Goal: Transaction & Acquisition: Purchase product/service

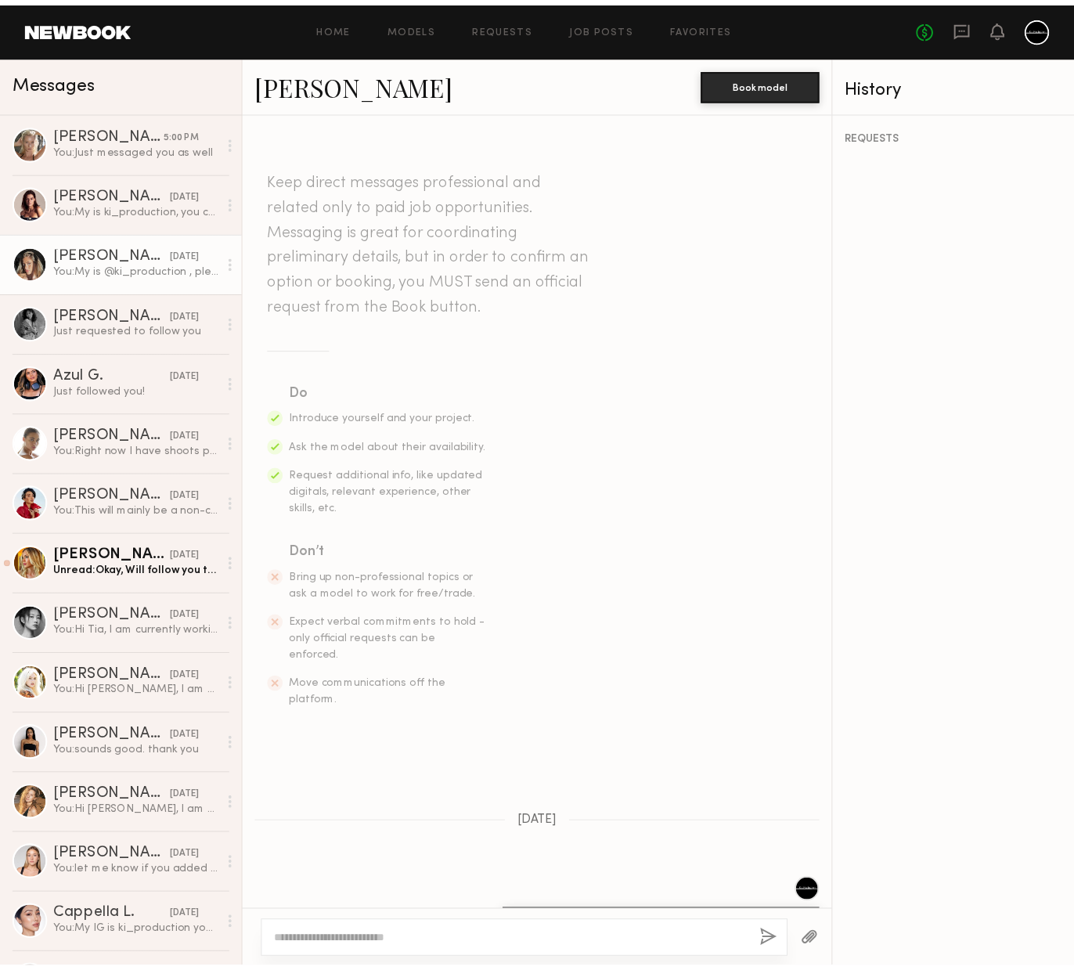
scroll to position [962, 0]
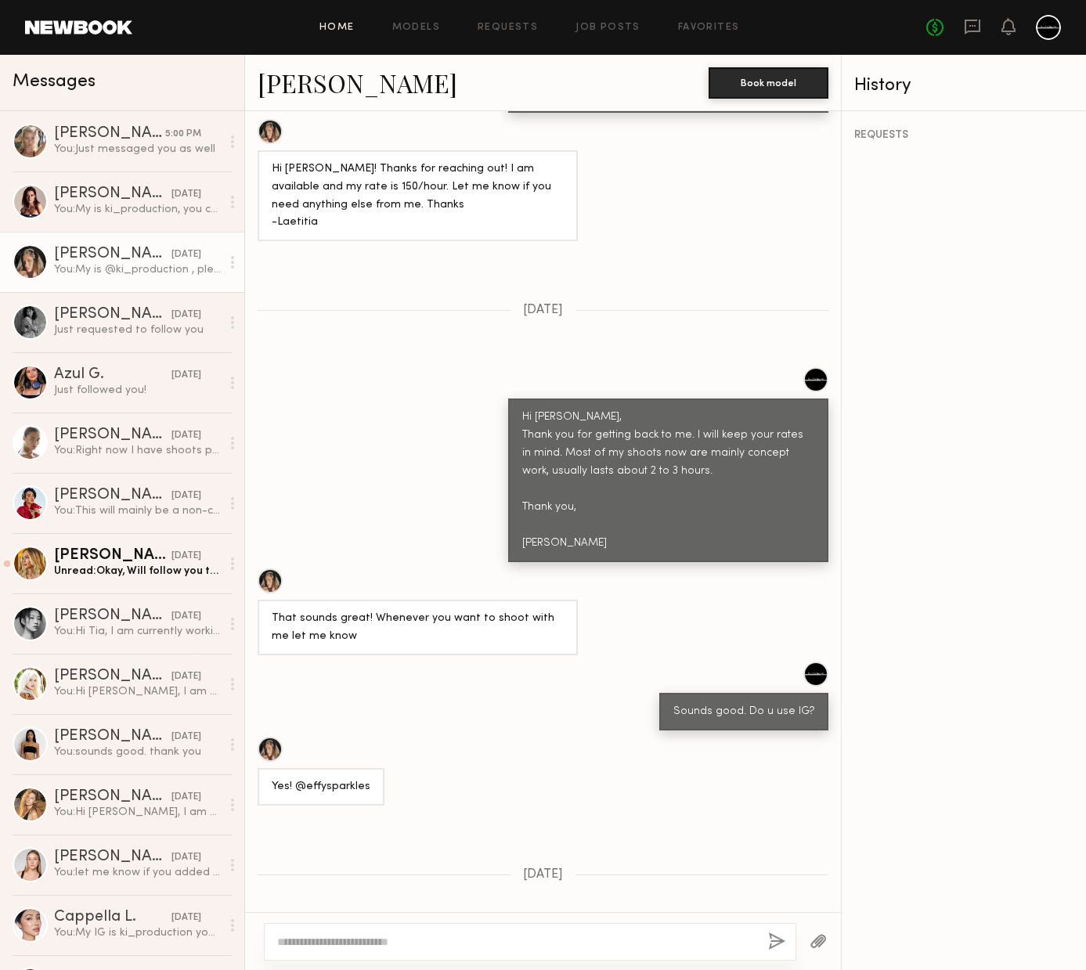
click at [329, 23] on link "Home" at bounding box center [336, 28] width 35 height 10
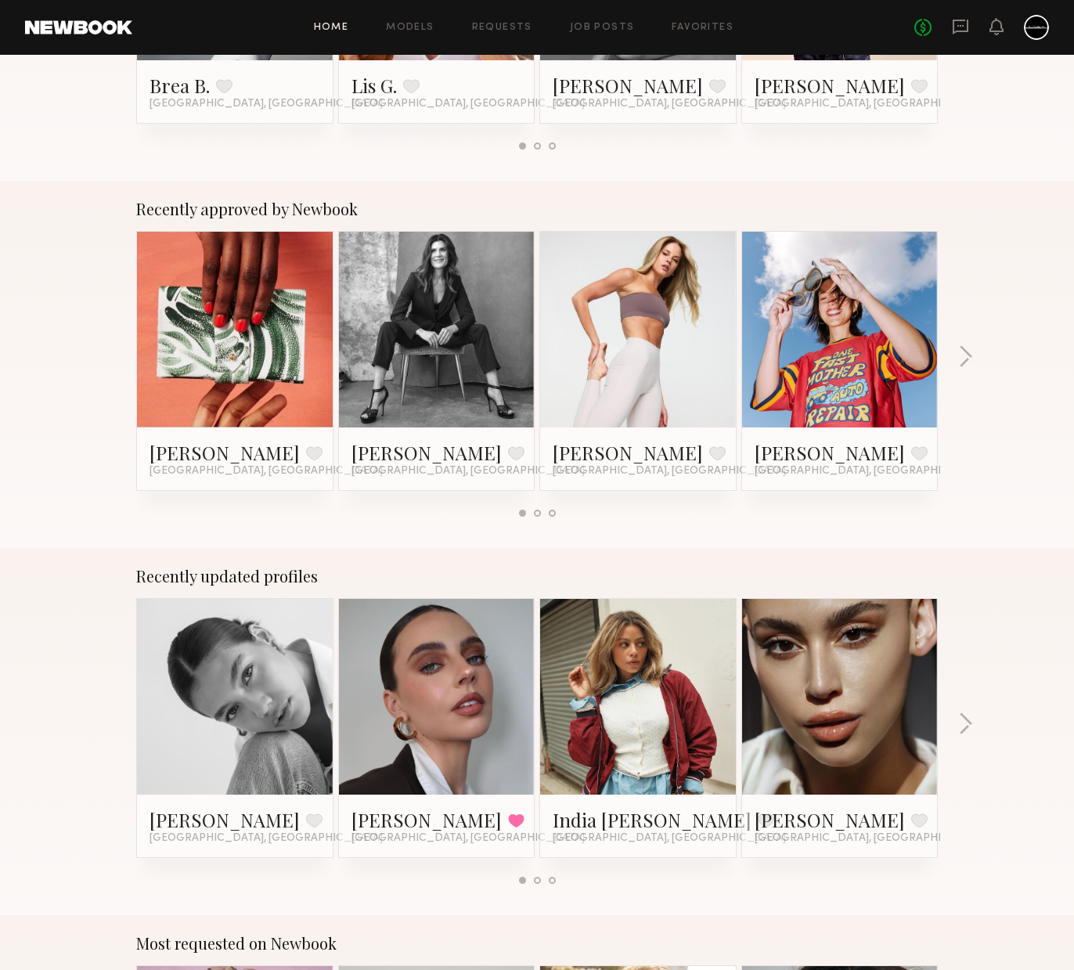
scroll to position [500, 0]
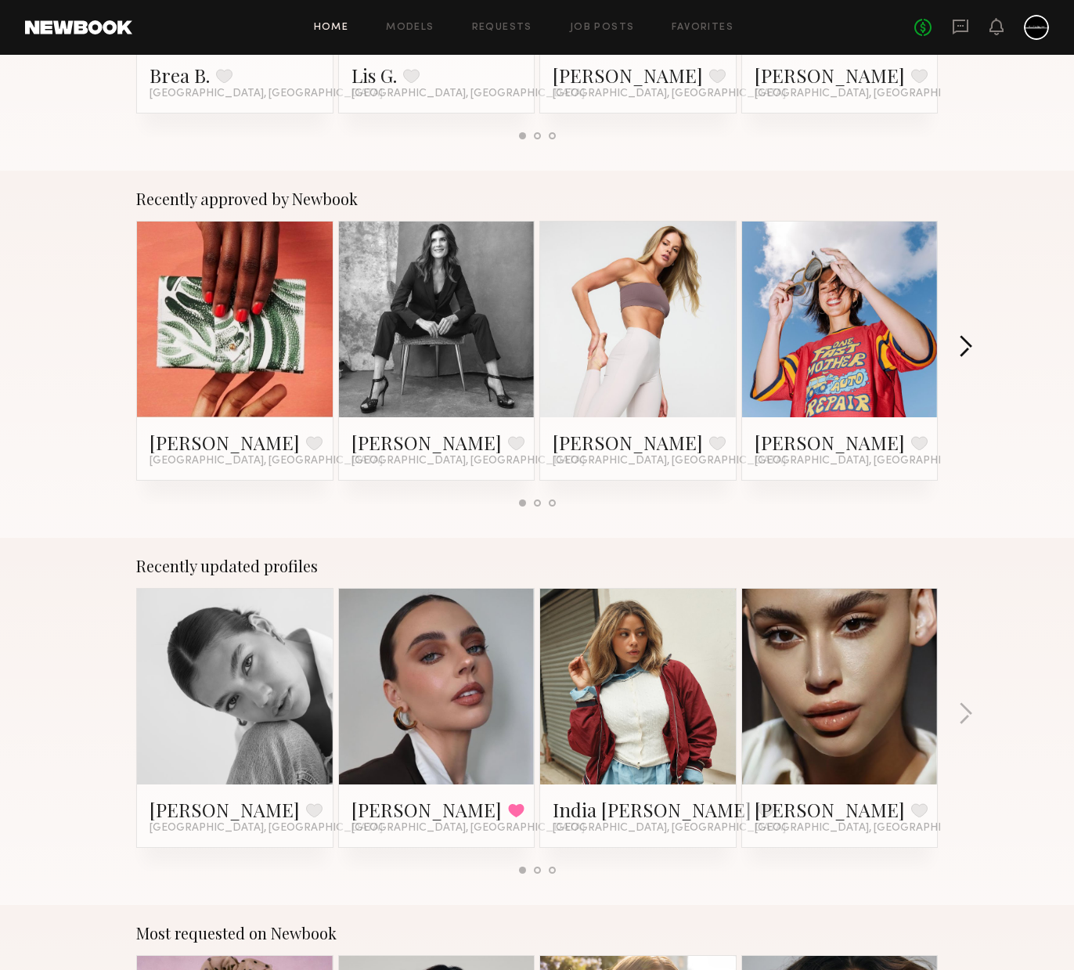
click at [960, 348] on button "button" at bounding box center [965, 348] width 15 height 26
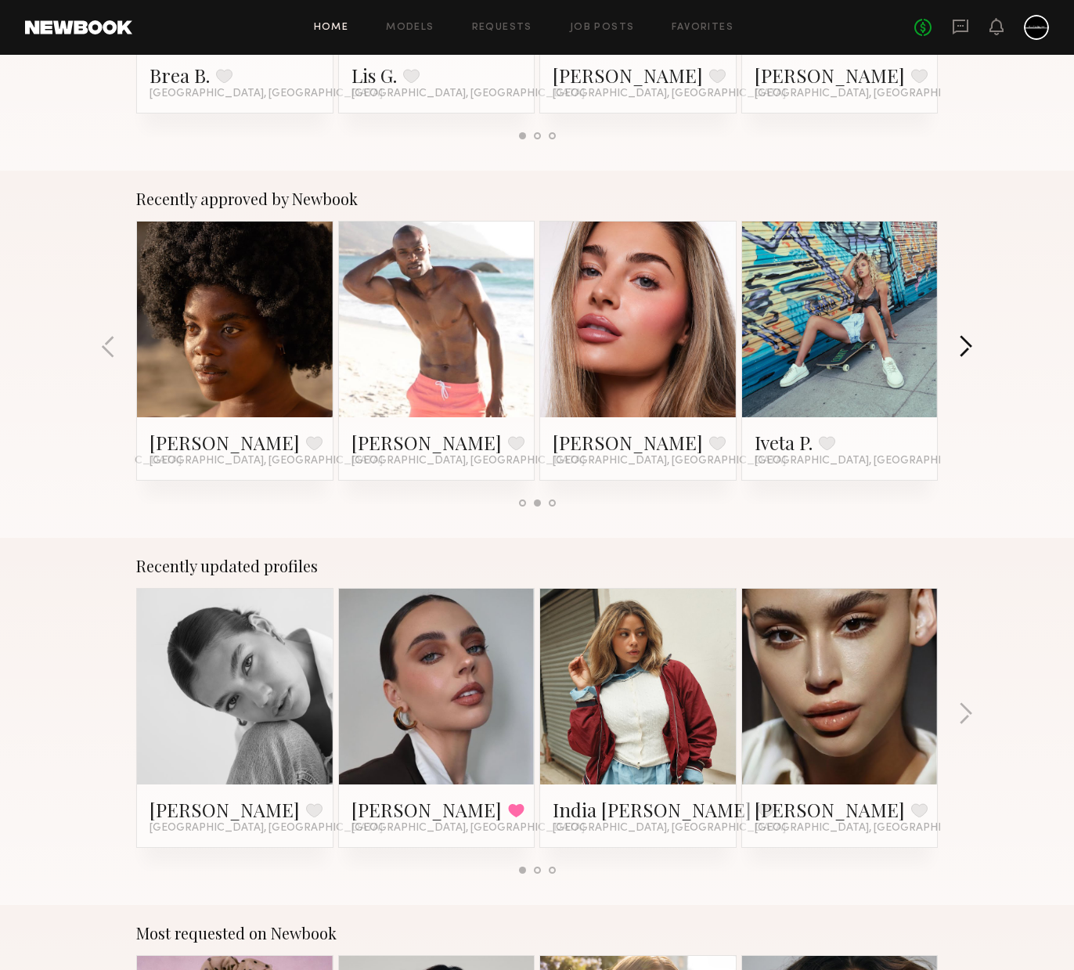
click at [960, 348] on button "button" at bounding box center [965, 348] width 15 height 26
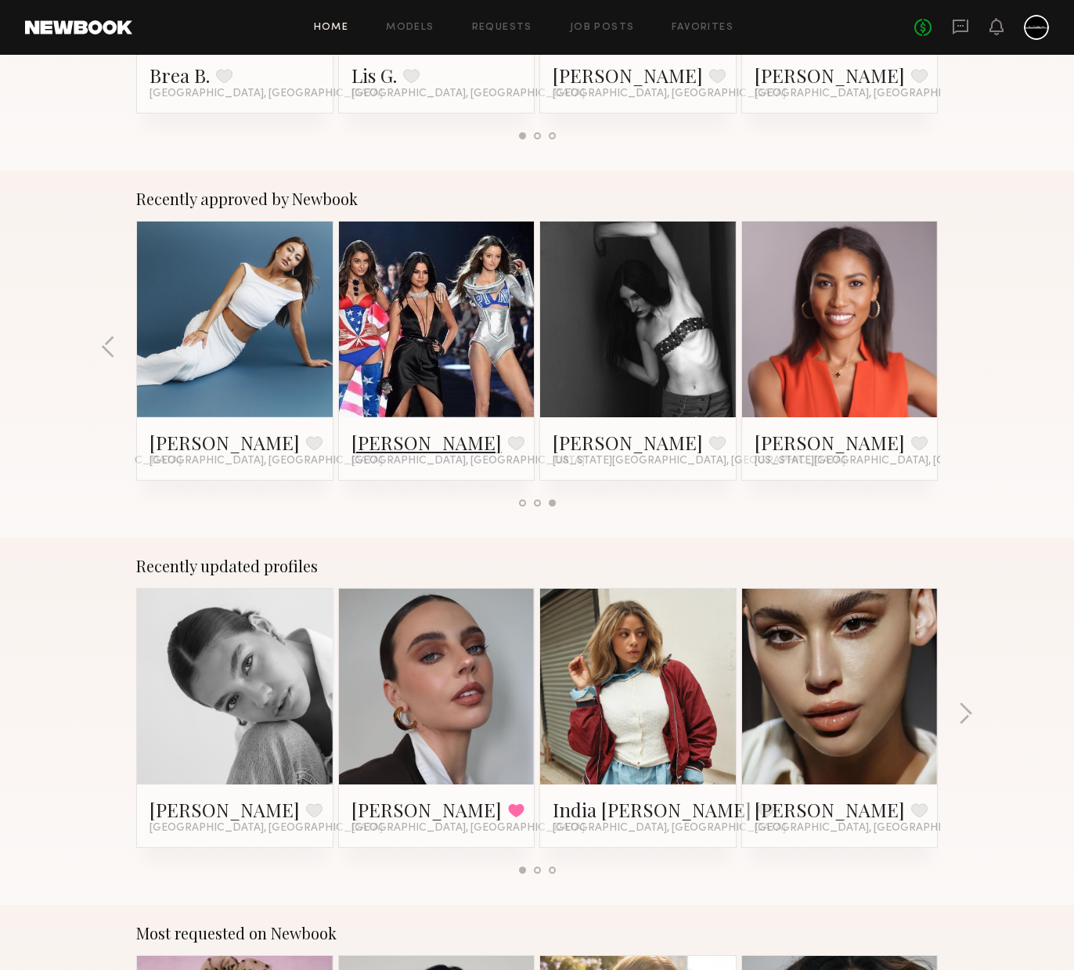
click at [391, 444] on link "Megan P." at bounding box center [427, 442] width 150 height 25
click at [186, 449] on link "Rose C." at bounding box center [225, 442] width 150 height 25
click at [108, 353] on button "button" at bounding box center [108, 348] width 15 height 26
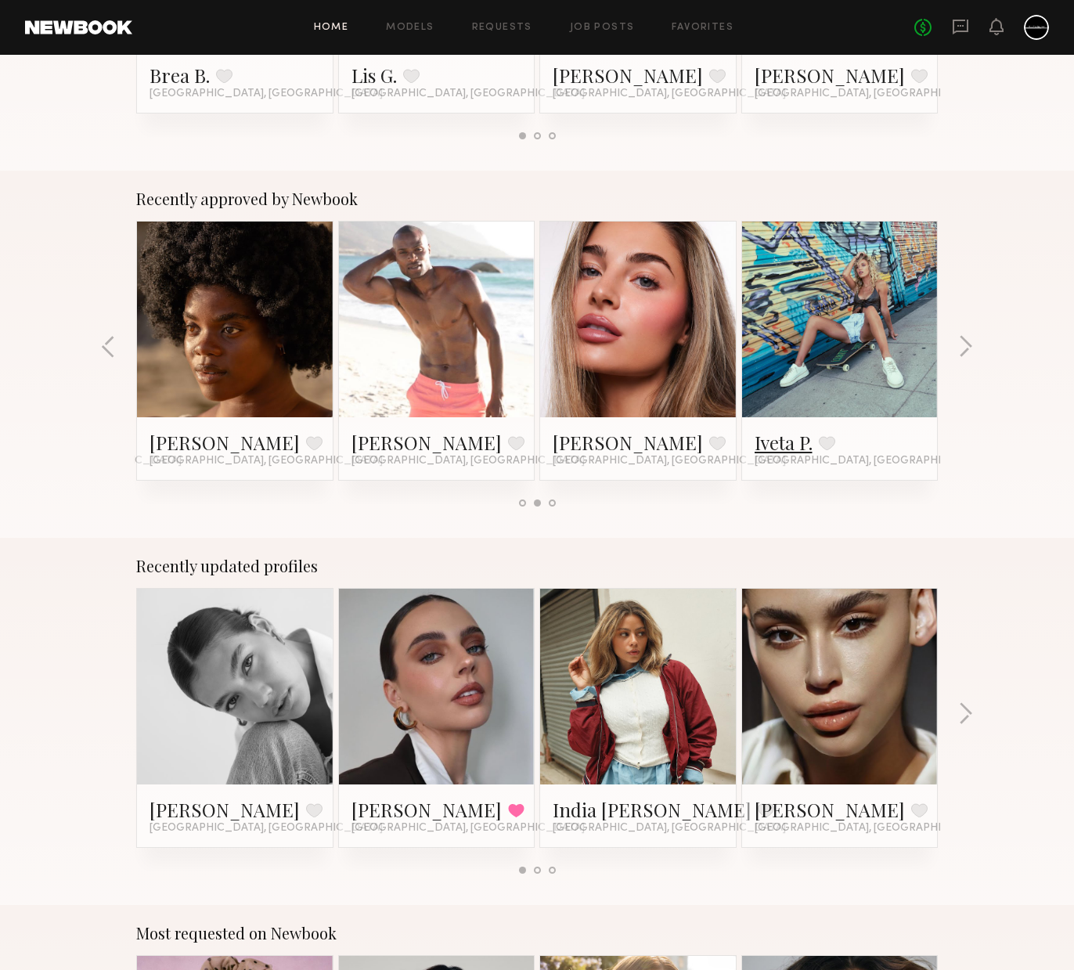
click at [787, 445] on link "Iveta P." at bounding box center [784, 442] width 58 height 25
click at [93, 346] on div "Recently approved by Newbook Ashia A. Favorite Brooklyn, NY Julie S. Favorite L…" at bounding box center [537, 354] width 1074 height 367
click at [110, 347] on button "button" at bounding box center [108, 348] width 15 height 26
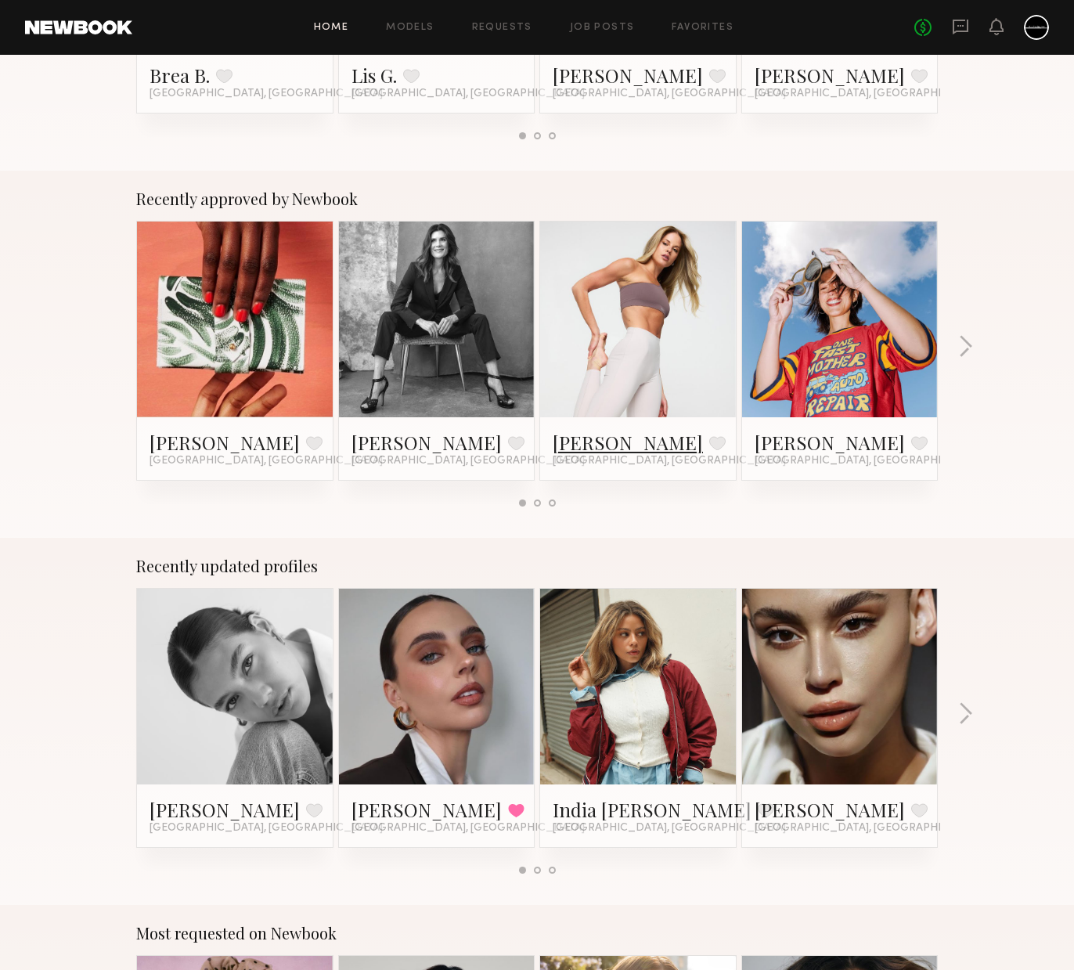
click at [596, 445] on link "Victoria R." at bounding box center [628, 442] width 150 height 25
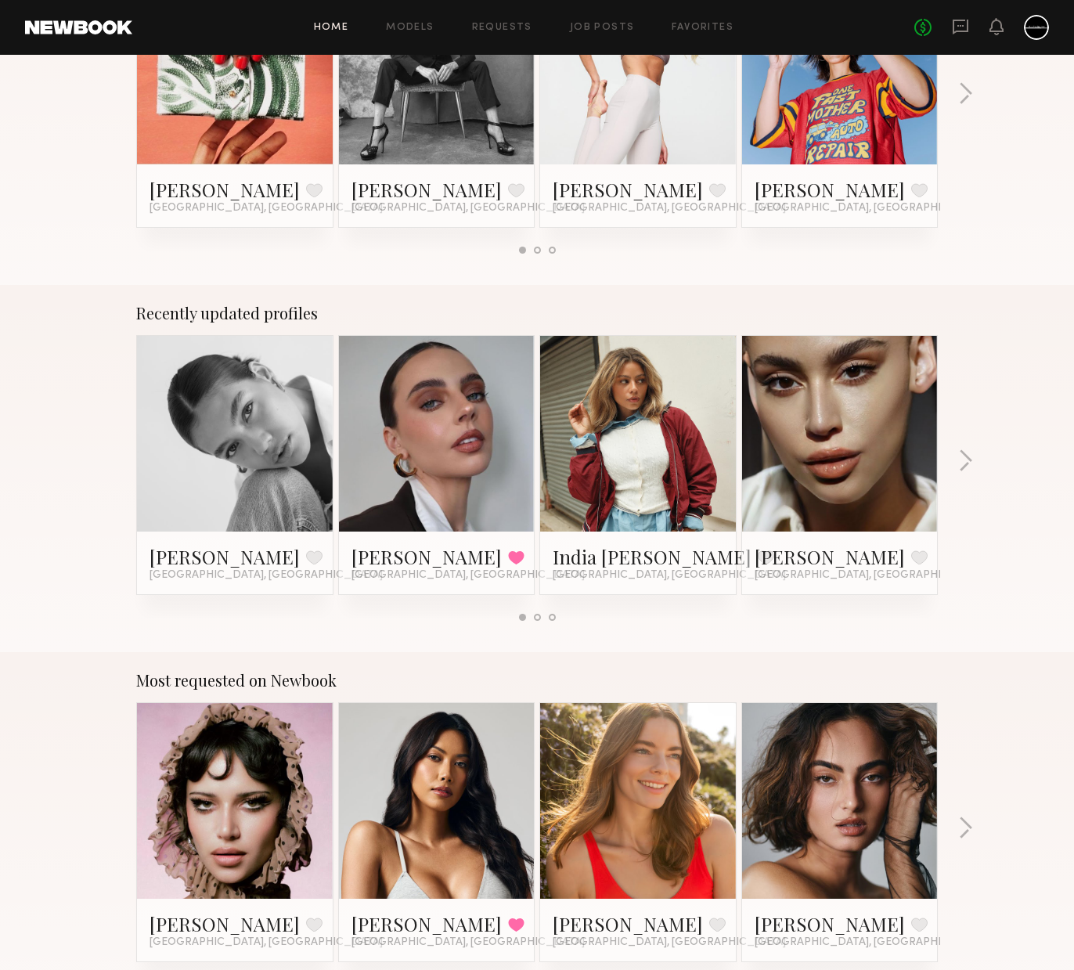
scroll to position [856, 0]
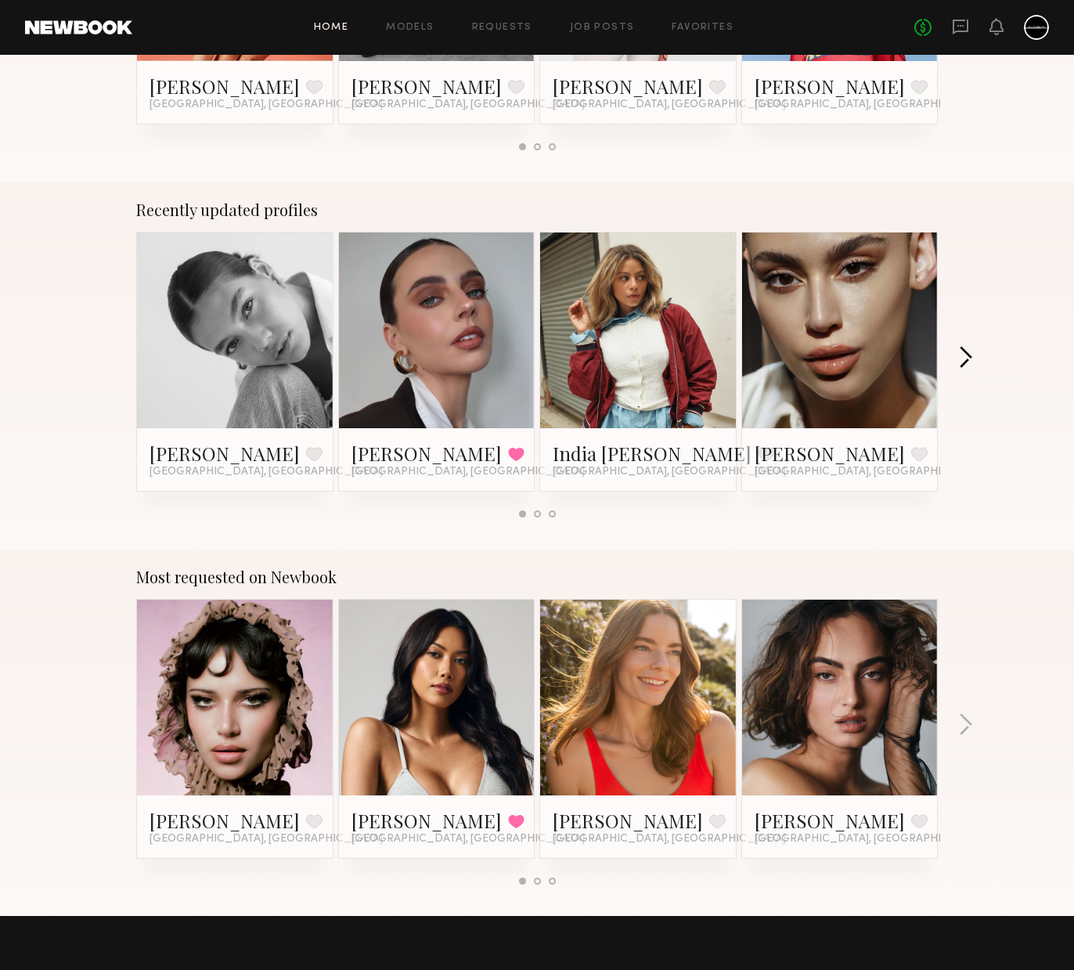
click at [965, 361] on button "button" at bounding box center [965, 359] width 15 height 26
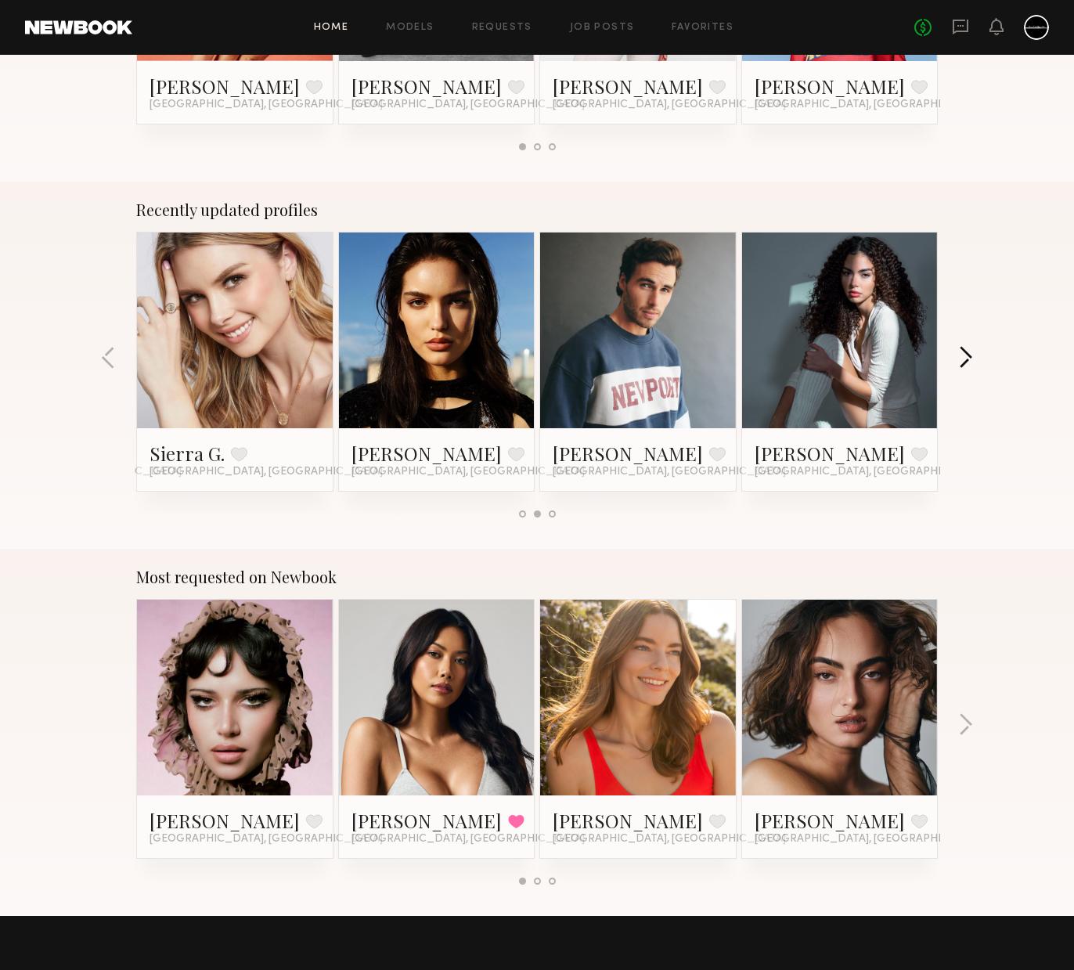
click at [965, 361] on button "button" at bounding box center [965, 359] width 15 height 26
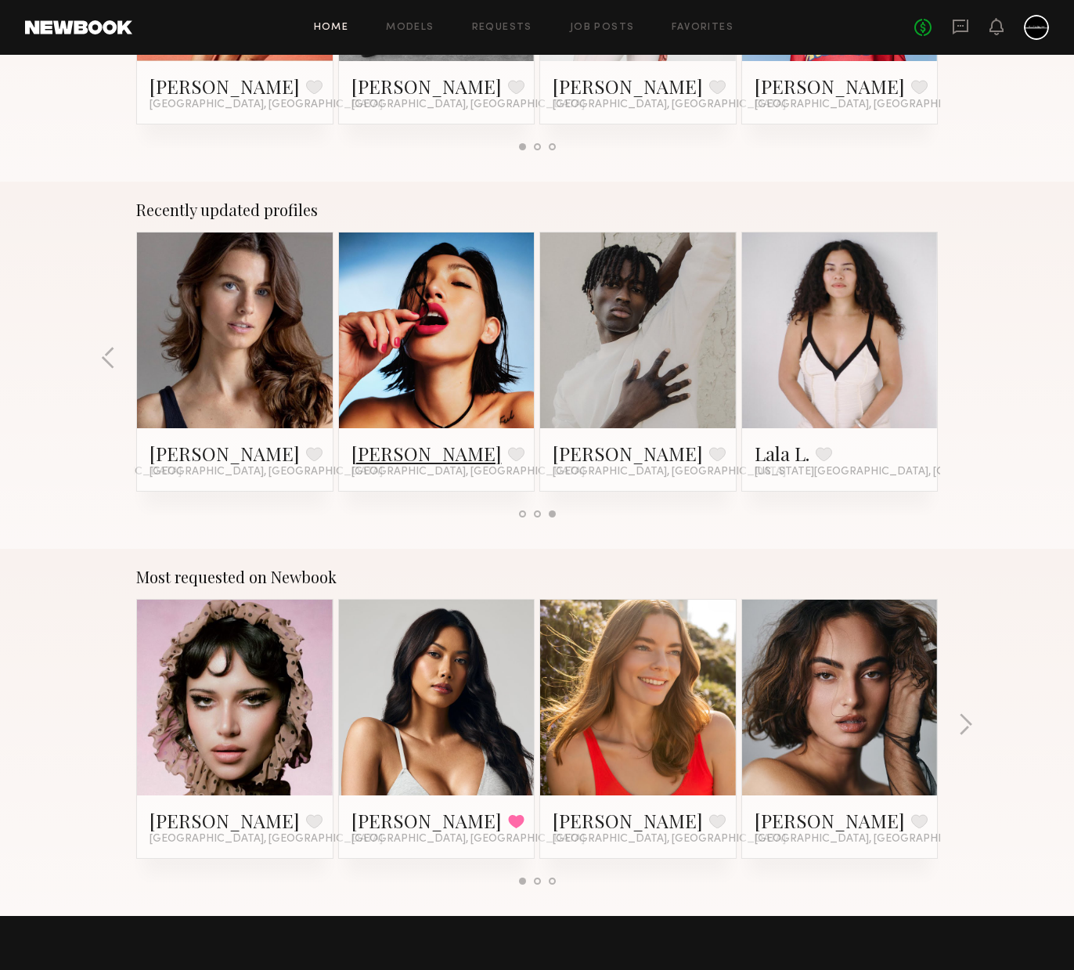
click at [413, 454] on link "Piyawan C." at bounding box center [427, 453] width 150 height 25
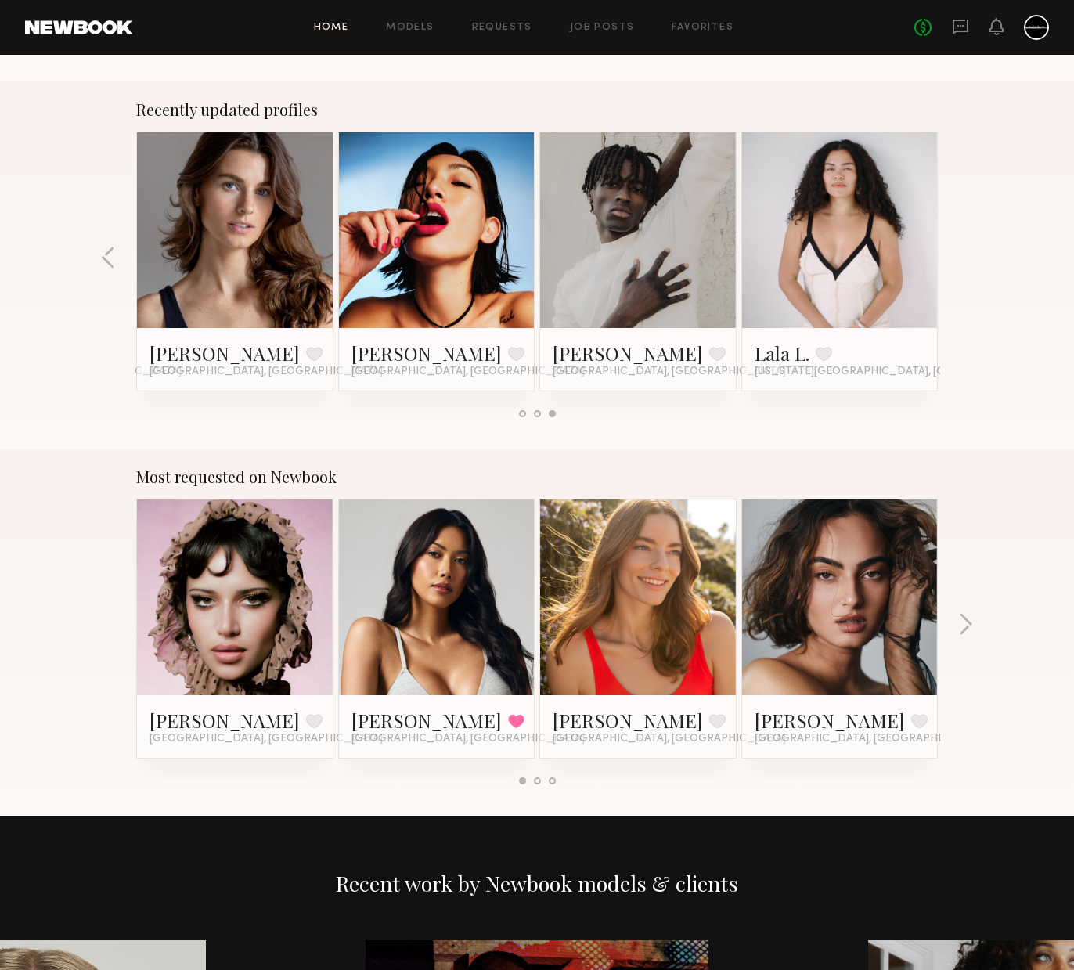
scroll to position [967, 0]
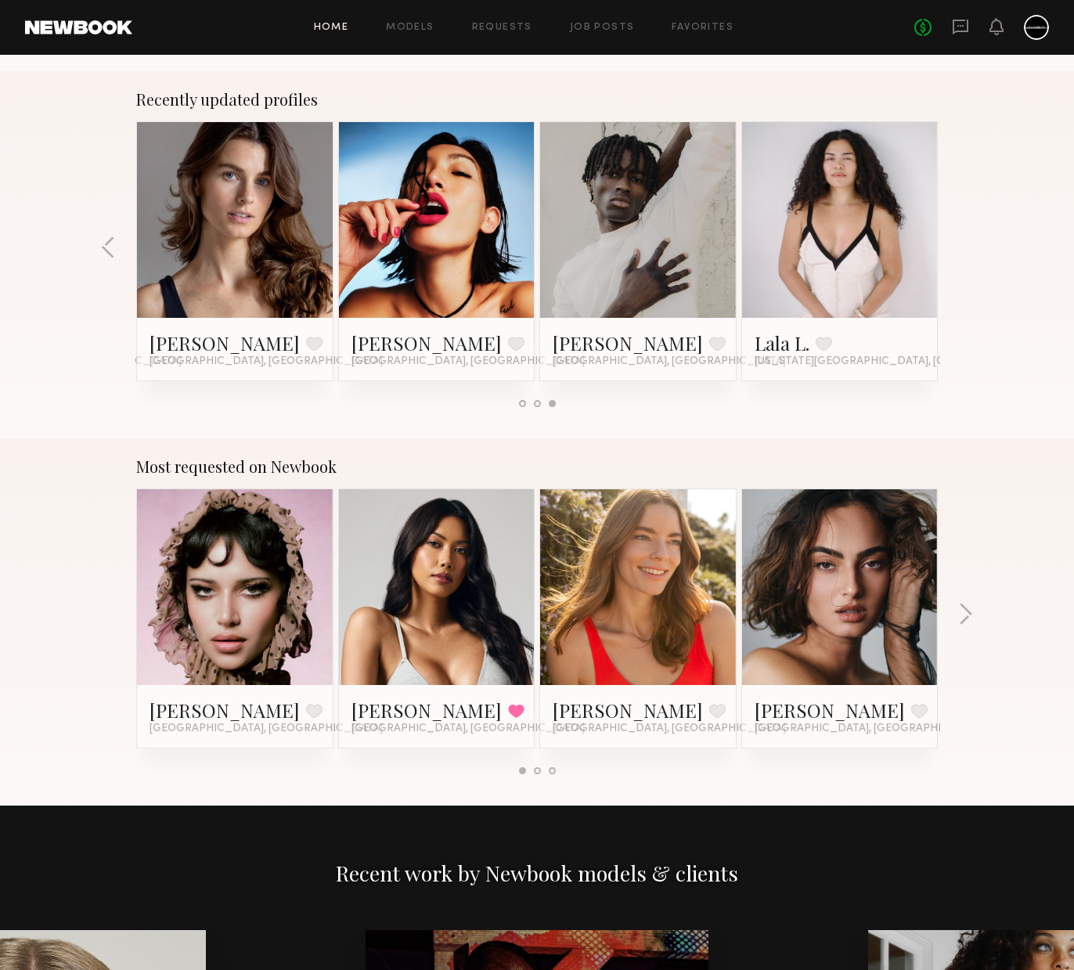
click at [957, 618] on div "Most requested on Newbook Jessie M. Favorite Los Angeles, CA Ericka B. Favorite…" at bounding box center [537, 621] width 1074 height 367
click at [968, 616] on button "button" at bounding box center [965, 616] width 15 height 26
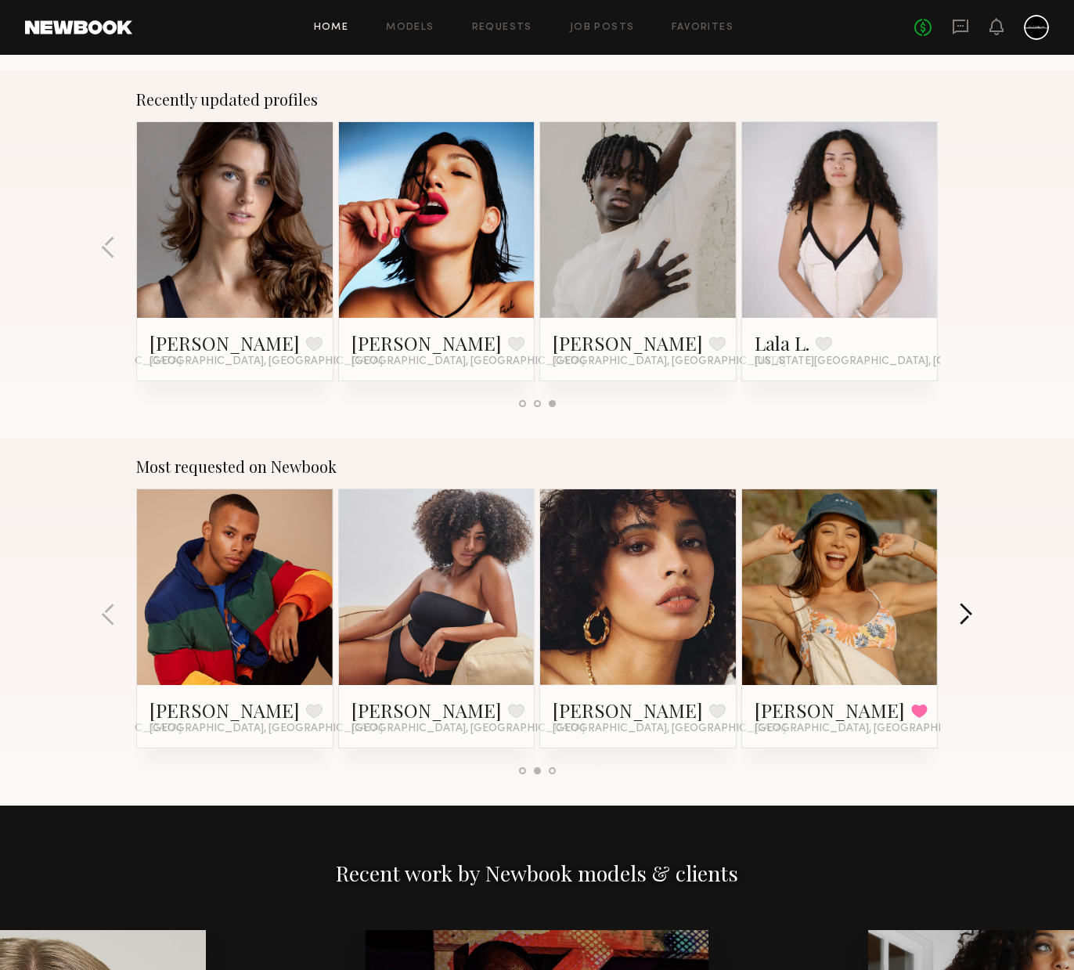
click at [967, 615] on button "button" at bounding box center [965, 616] width 15 height 26
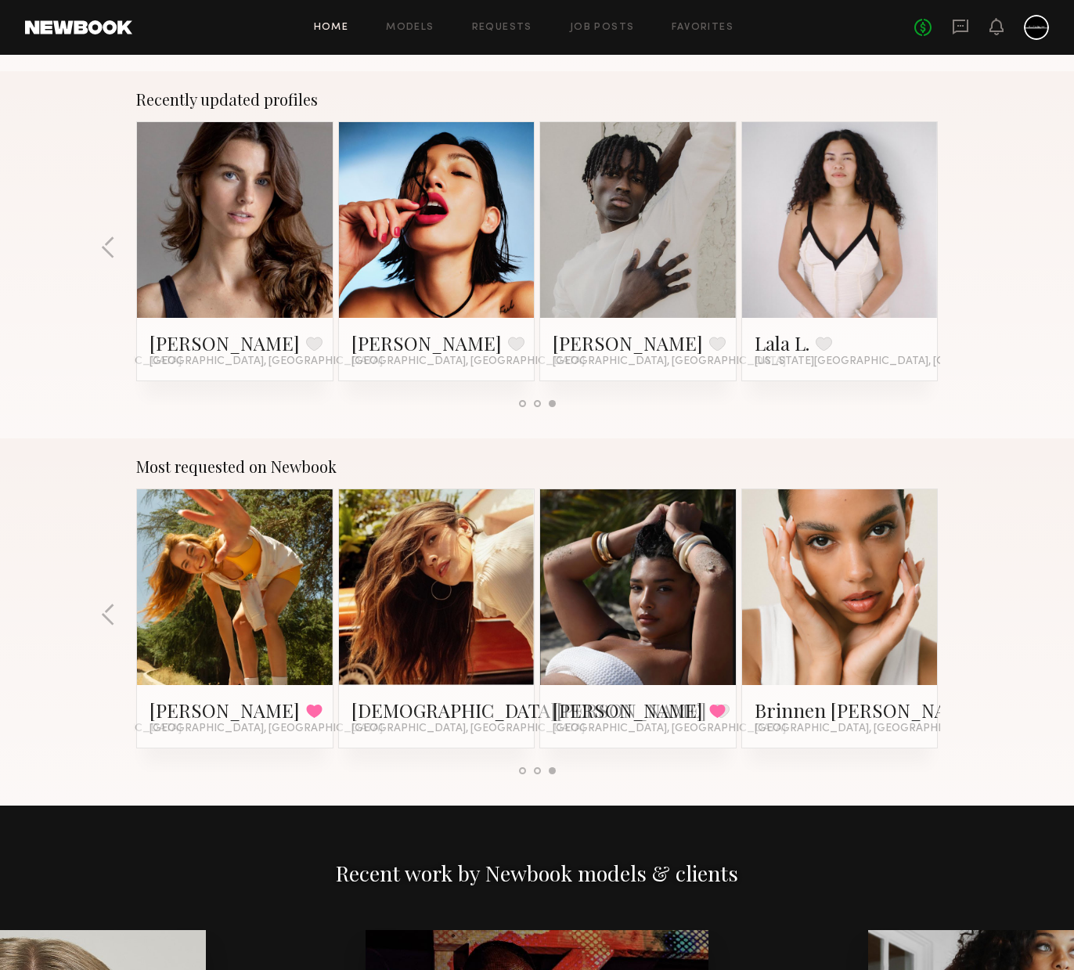
click at [964, 611] on div "Most requested on Newbook Jessie M. Favorite Los Angeles, CA Ericka B. Favorite…" at bounding box center [537, 621] width 1074 height 367
click at [101, 610] on button "button" at bounding box center [108, 616] width 15 height 26
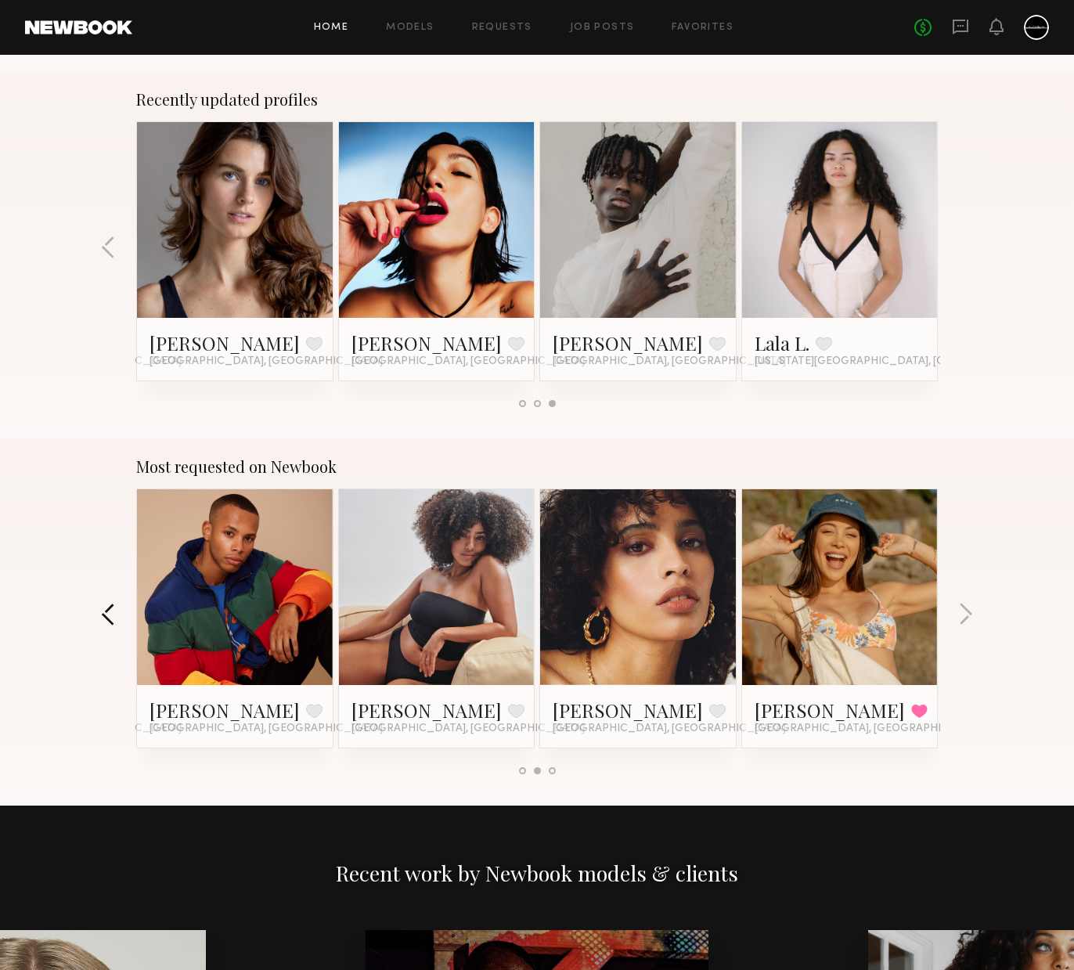
click at [104, 617] on button "button" at bounding box center [108, 616] width 15 height 26
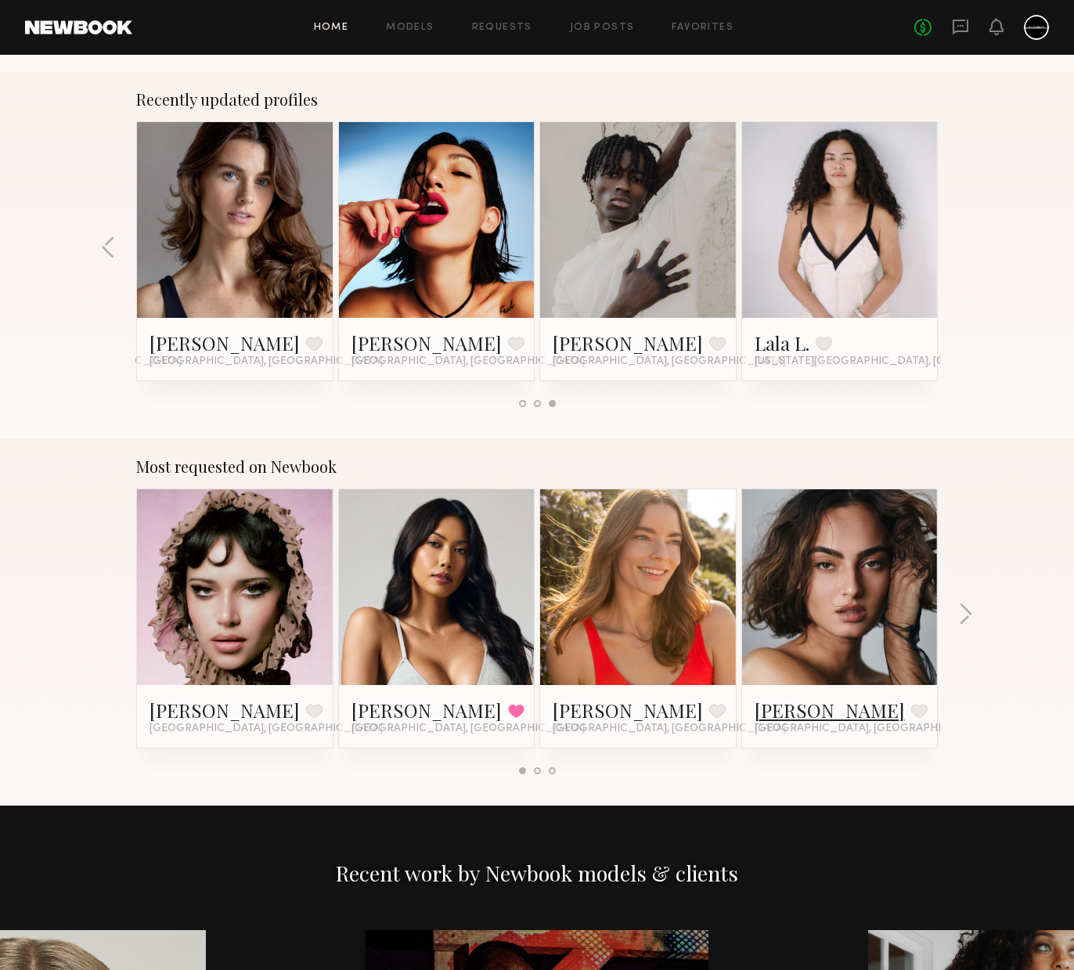
click at [784, 714] on link "Moe S." at bounding box center [830, 710] width 150 height 25
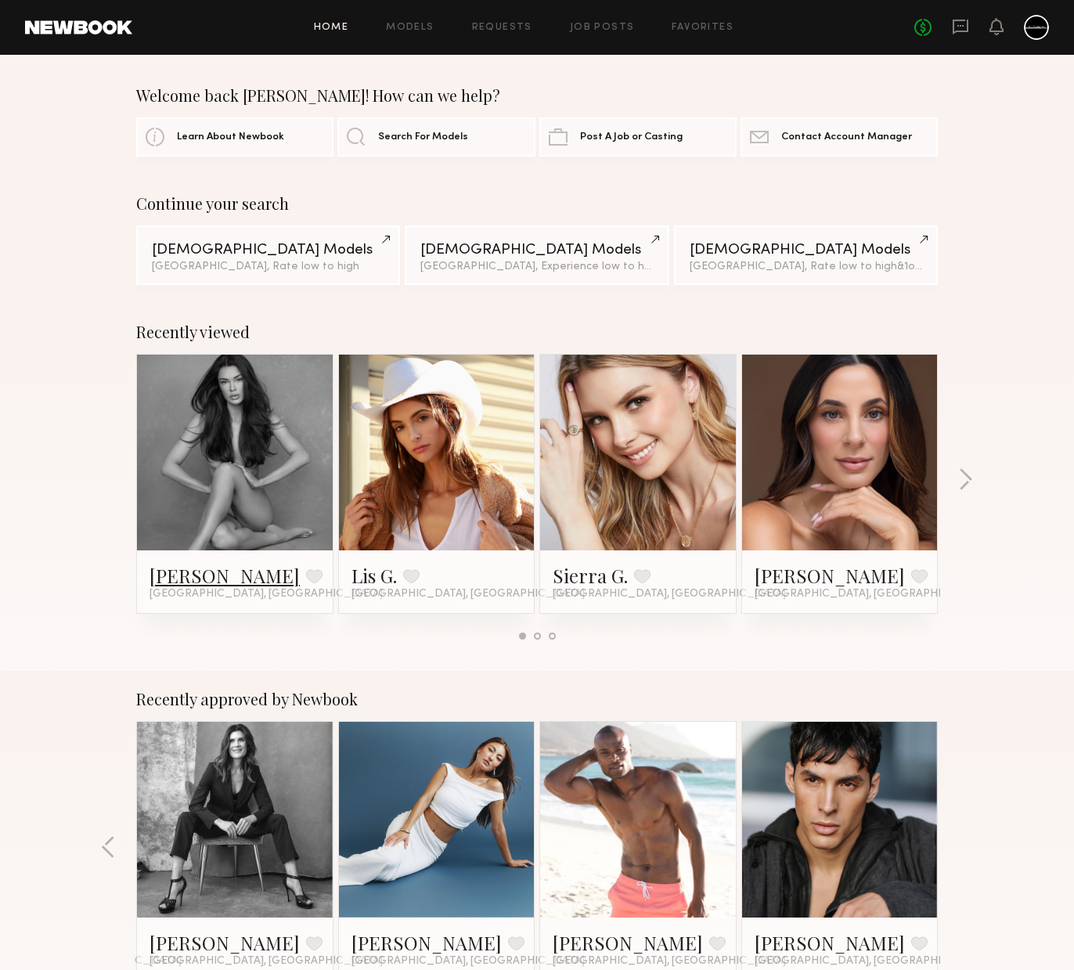
click at [164, 585] on link "Jessica N." at bounding box center [225, 575] width 150 height 25
click at [362, 578] on link "Lis G." at bounding box center [374, 575] width 45 height 25
click at [410, 26] on link "Models" at bounding box center [410, 28] width 48 height 10
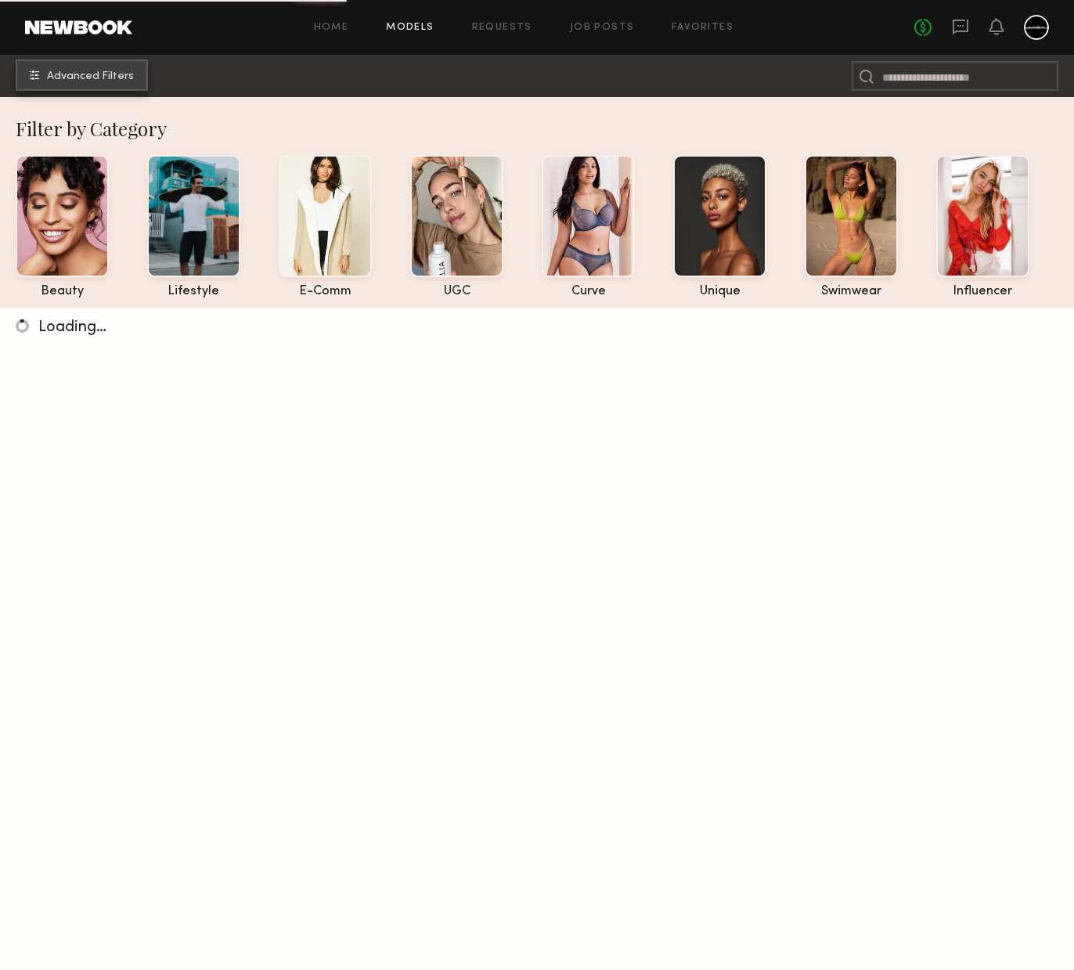
click at [105, 76] on span "Advanced Filters" at bounding box center [90, 76] width 87 height 11
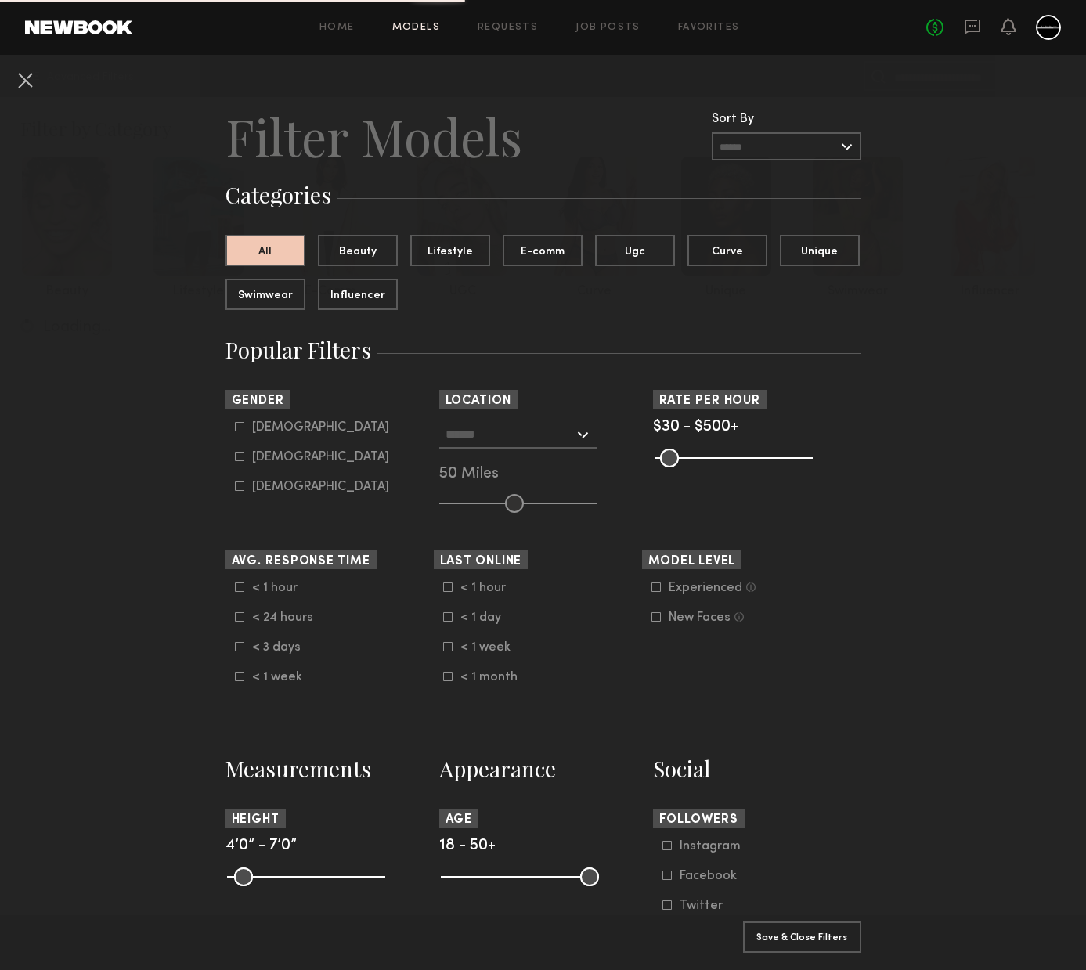
click at [575, 436] on div at bounding box center [518, 434] width 158 height 28
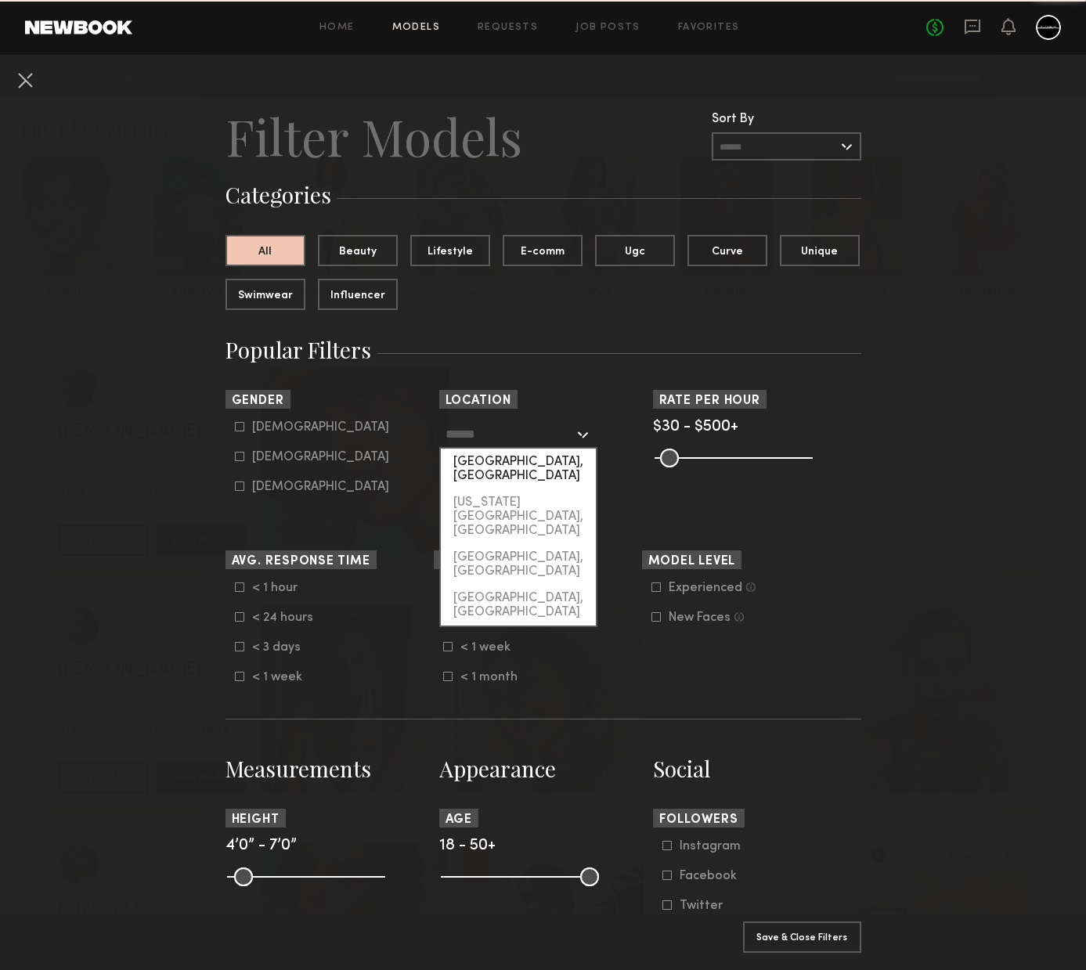
click at [518, 463] on div "[GEOGRAPHIC_DATA], [GEOGRAPHIC_DATA]" at bounding box center [518, 469] width 155 height 41
type input "**********"
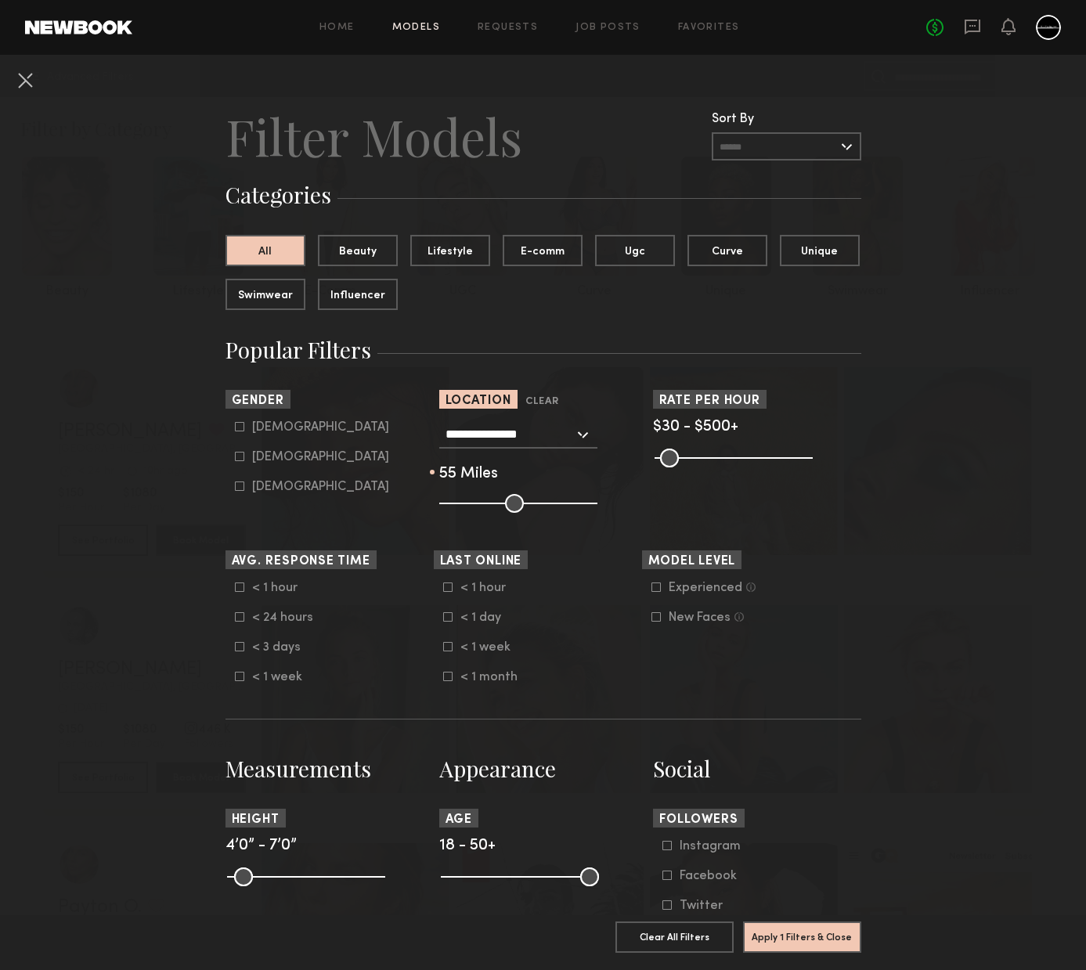
drag, startPoint x: 509, startPoint y: 505, endPoint x: 639, endPoint y: 504, distance: 130.0
type input "***"
click at [634, 503] on div "**********" at bounding box center [543, 466] width 208 height 92
click at [443, 591] on icon at bounding box center [447, 587] width 9 height 9
click at [443, 618] on icon at bounding box center [447, 616] width 9 height 9
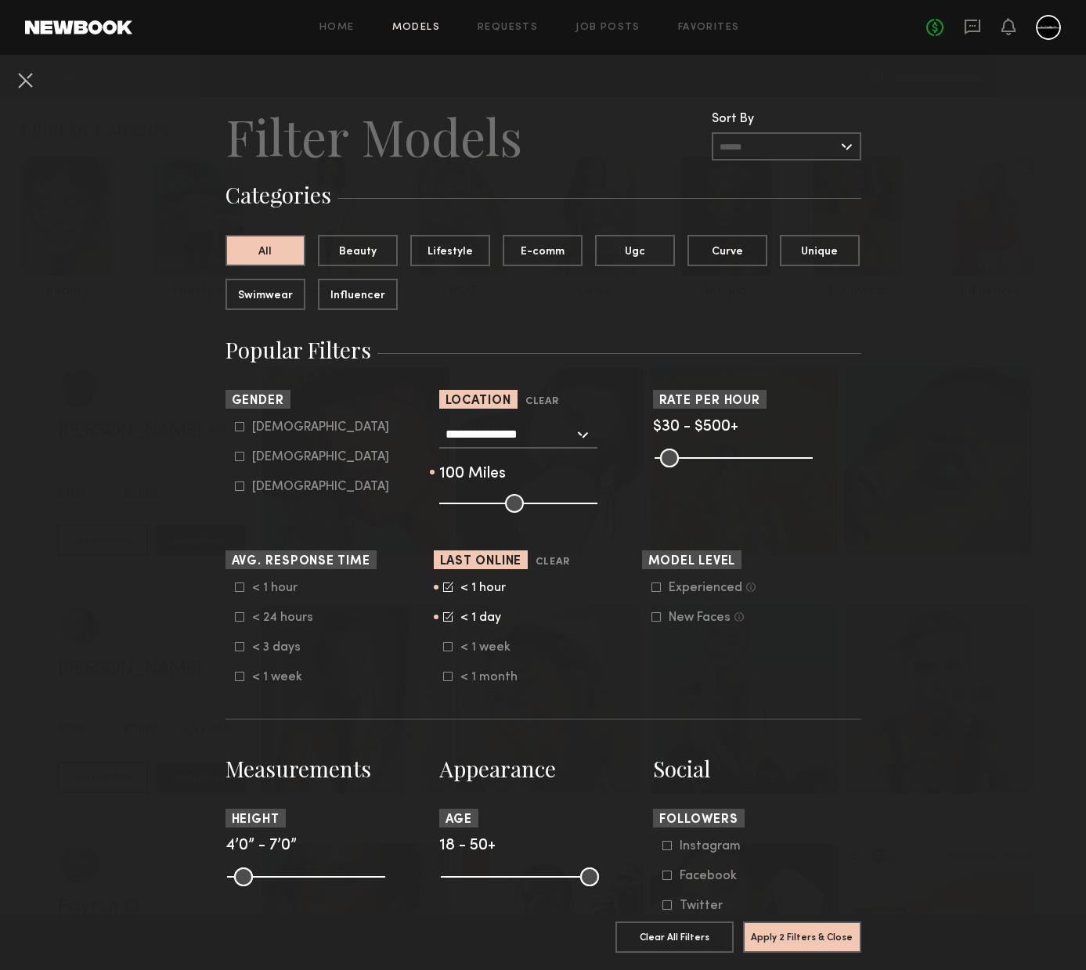
click at [444, 647] on icon at bounding box center [447, 646] width 9 height 9
click at [235, 455] on icon at bounding box center [239, 456] width 9 height 9
type input "**"
click at [804, 139] on input "text" at bounding box center [787, 146] width 150 height 28
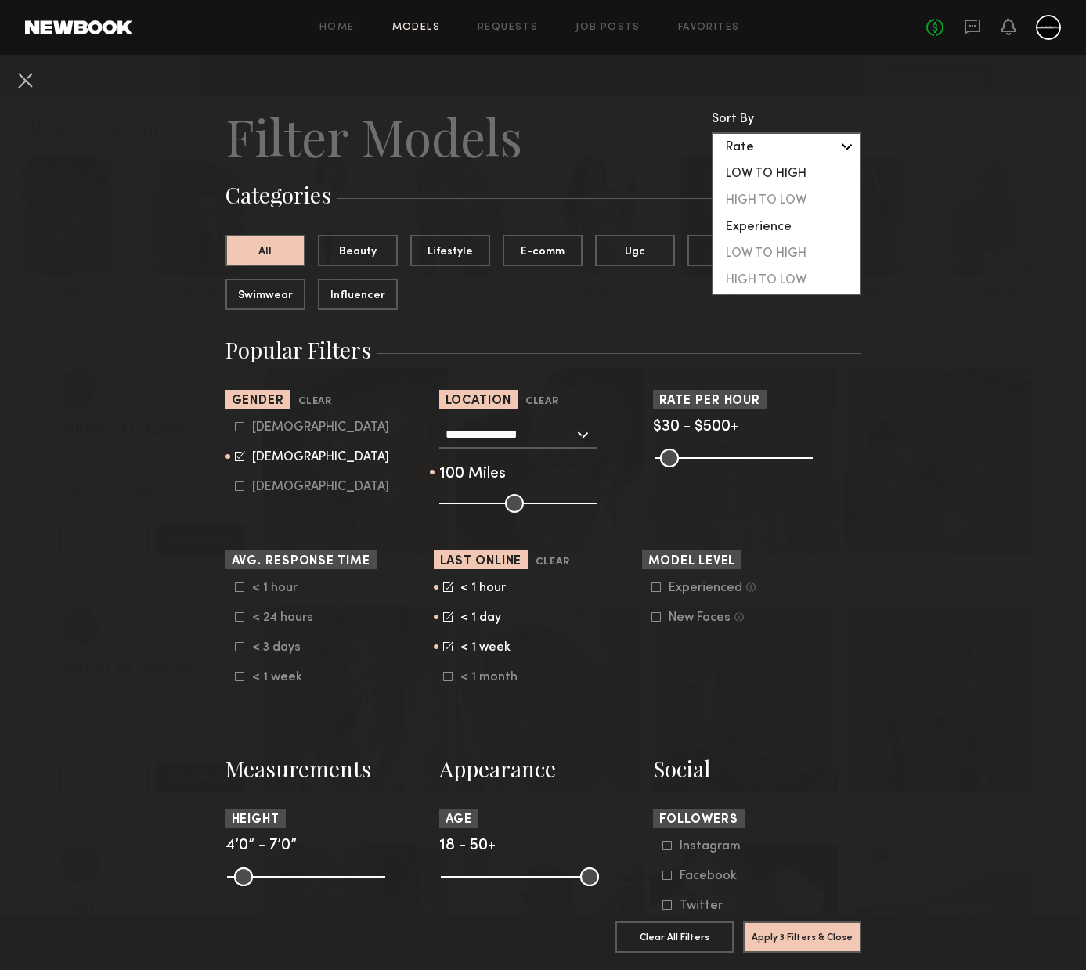
click at [770, 171] on div "LOW TO HIGH" at bounding box center [786, 173] width 146 height 27
type input "**********"
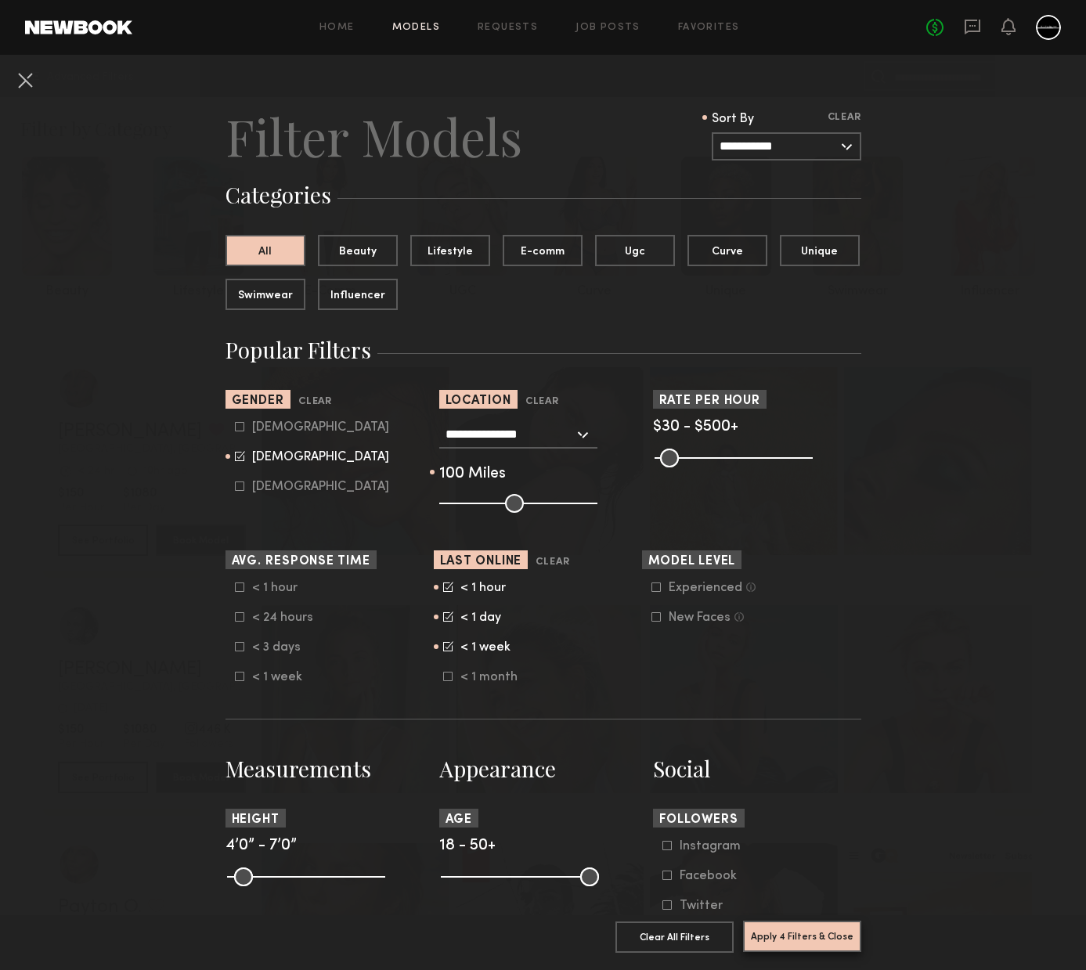
click at [809, 921] on button "Apply 4 Filters & Close" at bounding box center [802, 936] width 118 height 31
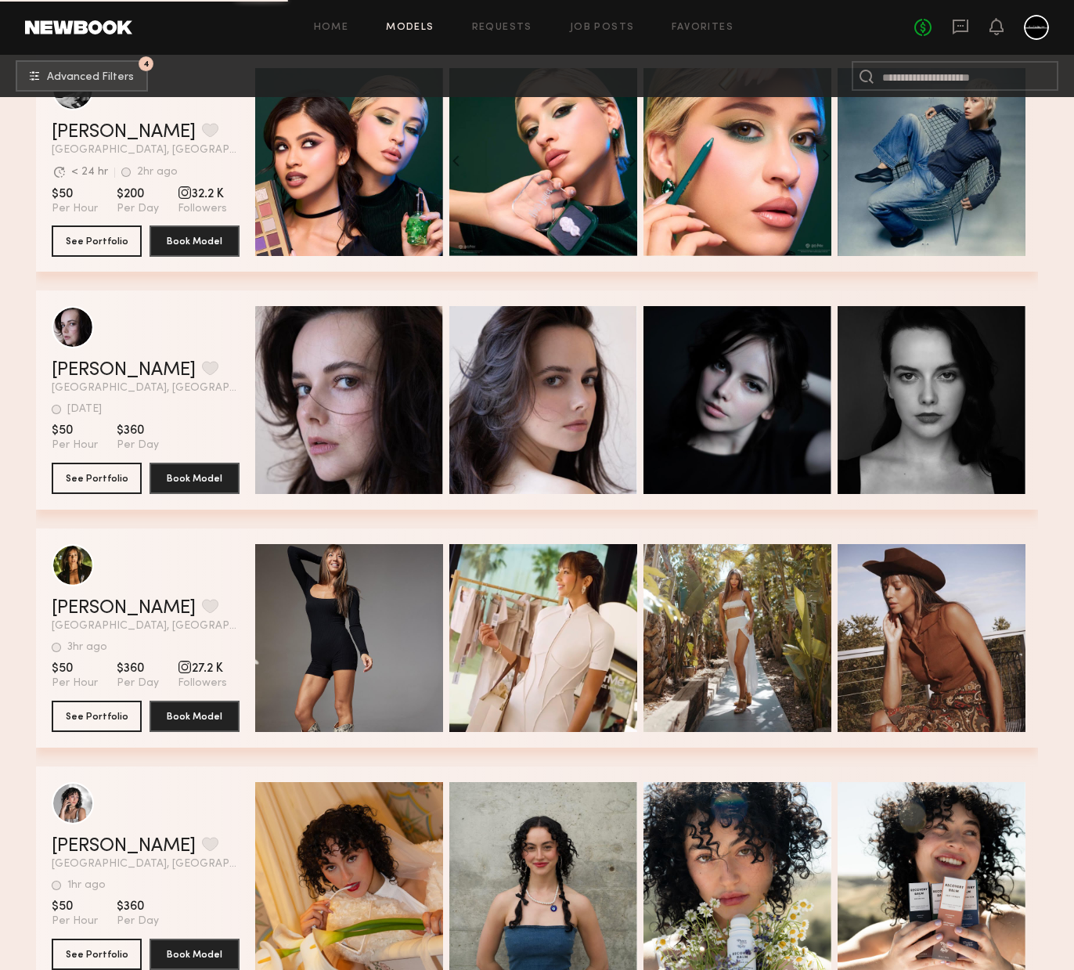
scroll to position [5148, 0]
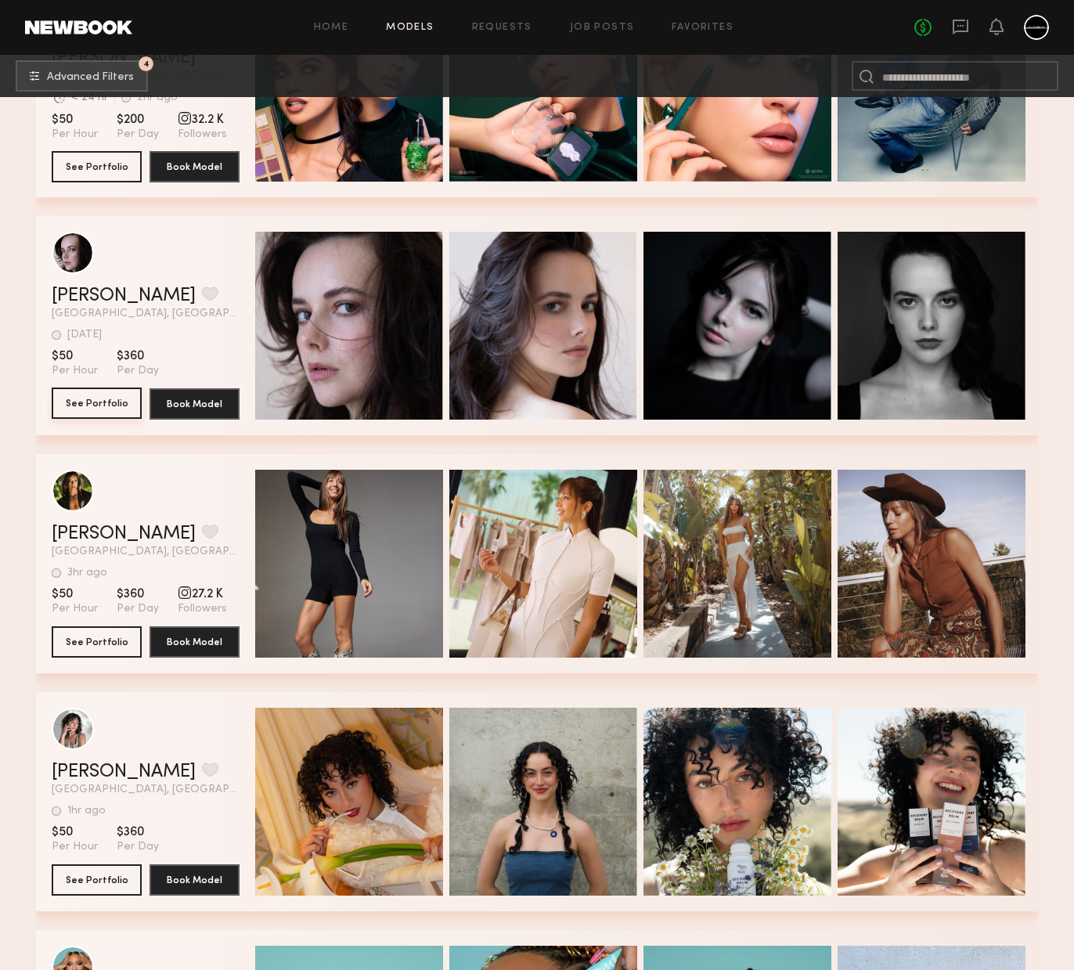
click at [76, 396] on button "See Portfolio" at bounding box center [97, 403] width 90 height 31
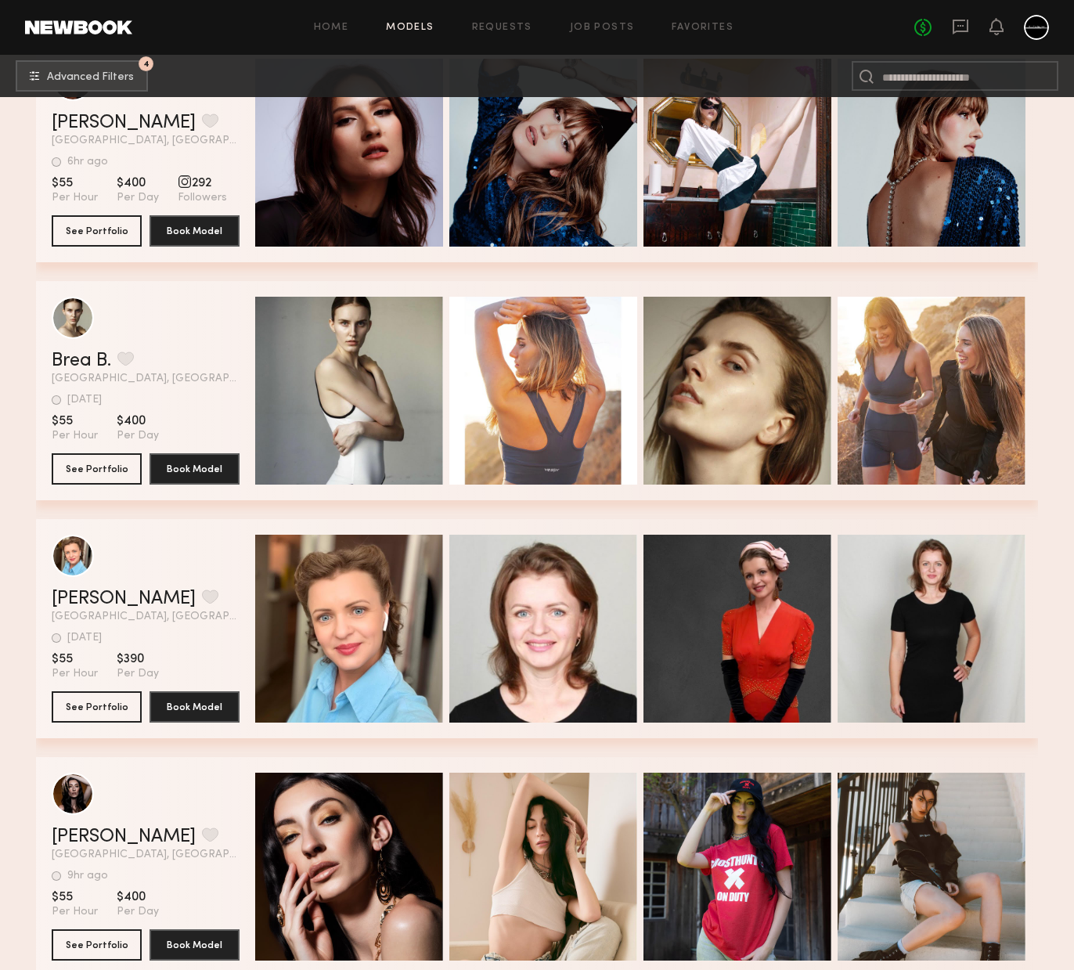
scroll to position [6729, 0]
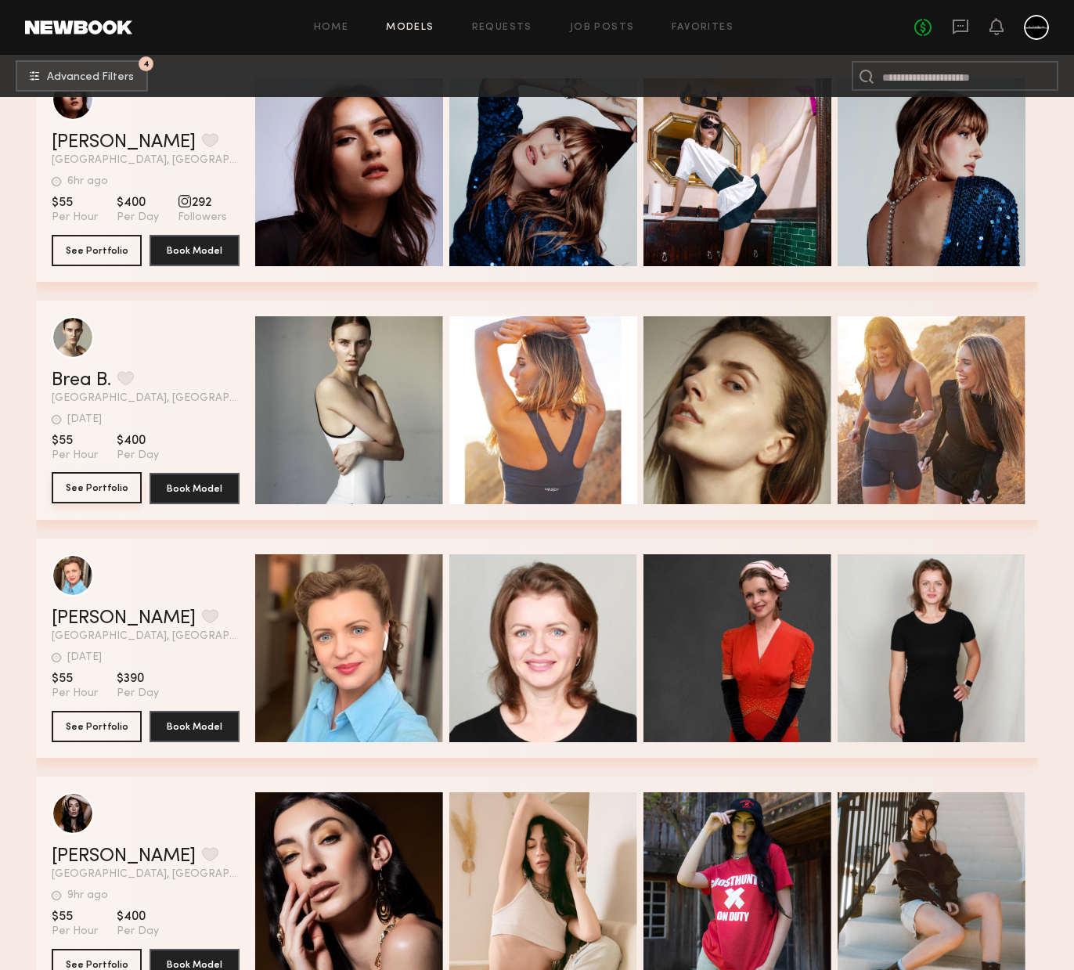
click at [106, 489] on button "See Portfolio" at bounding box center [97, 487] width 90 height 31
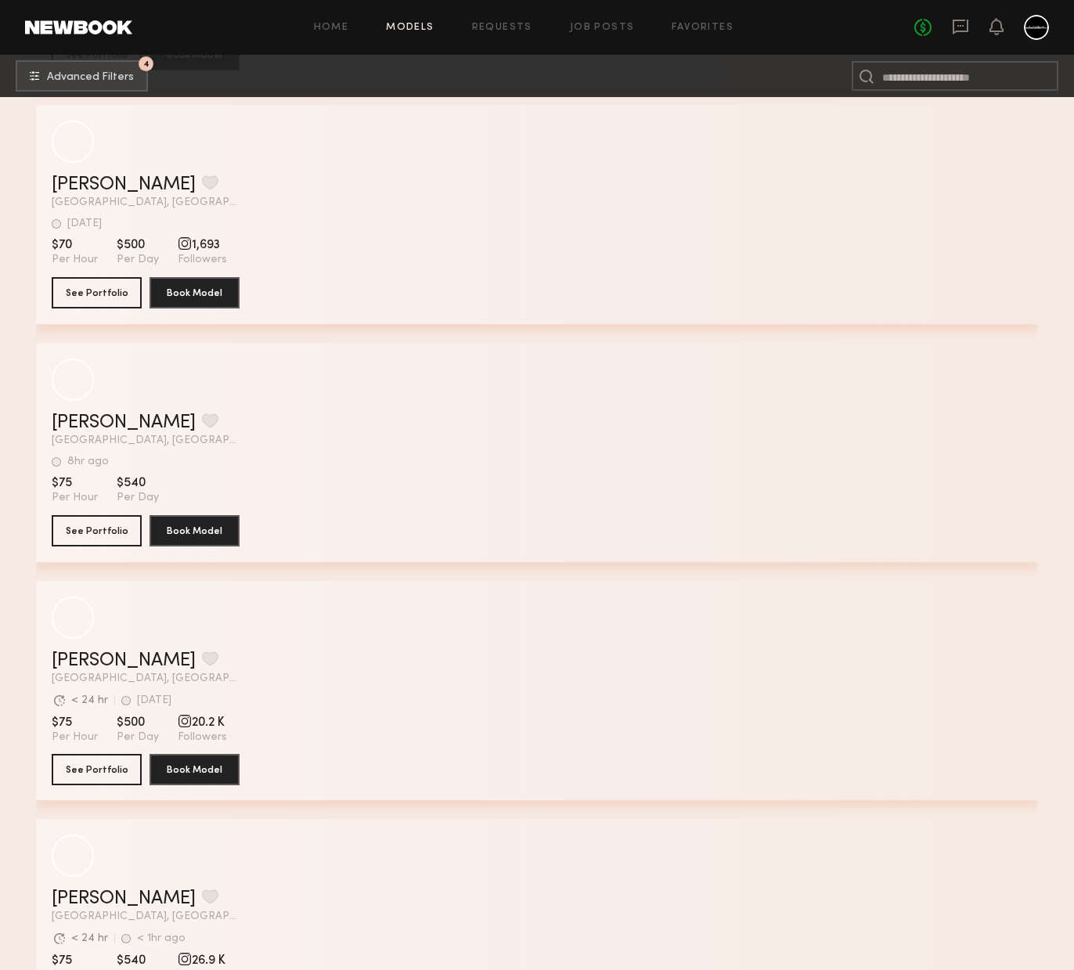
scroll to position [14915, 0]
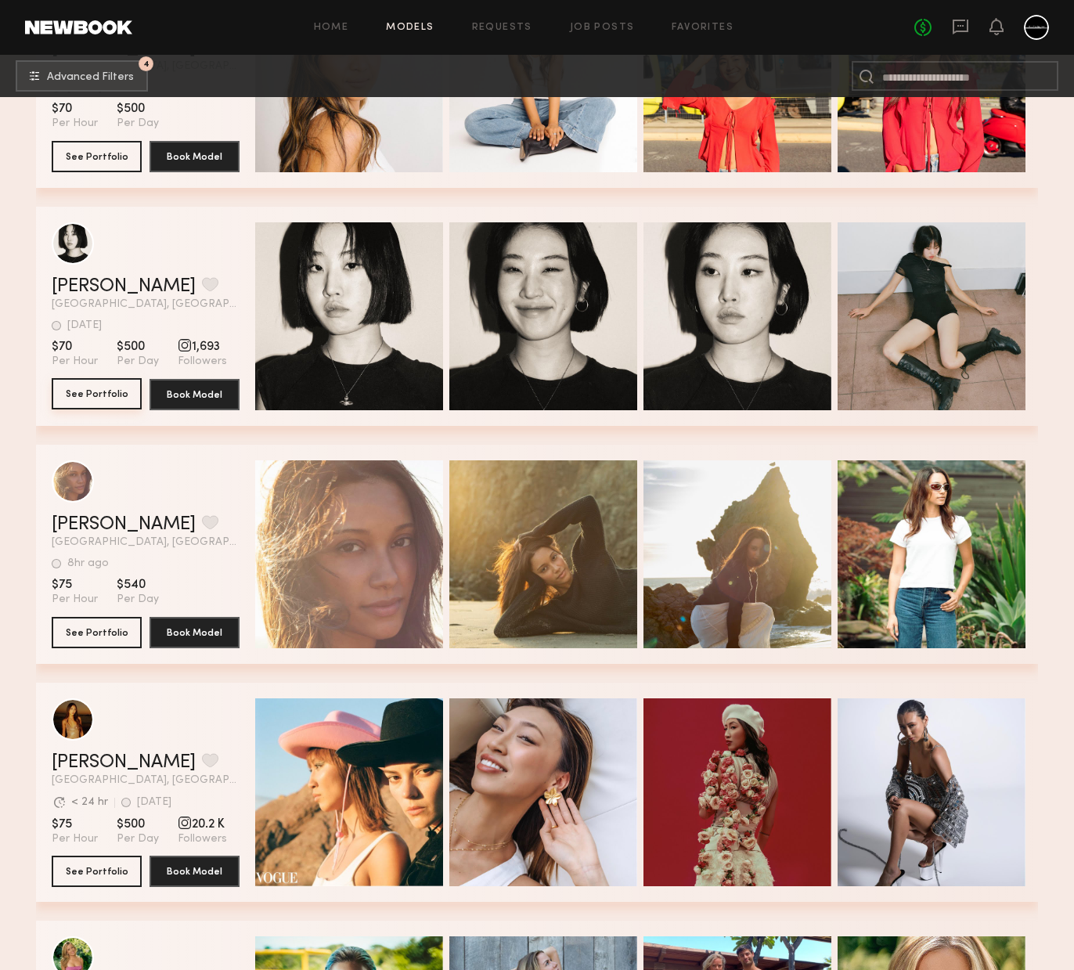
click at [103, 391] on button "See Portfolio" at bounding box center [97, 393] width 90 height 31
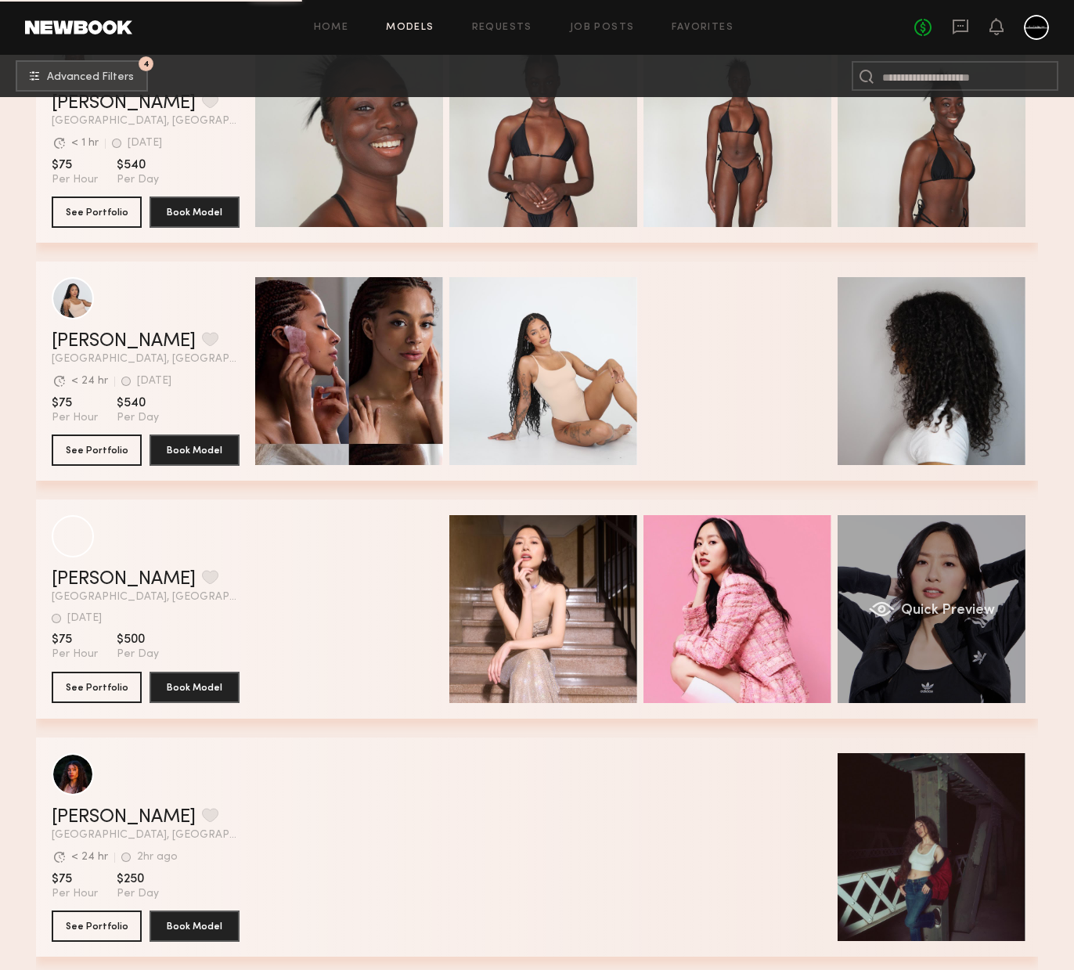
scroll to position [16273, 0]
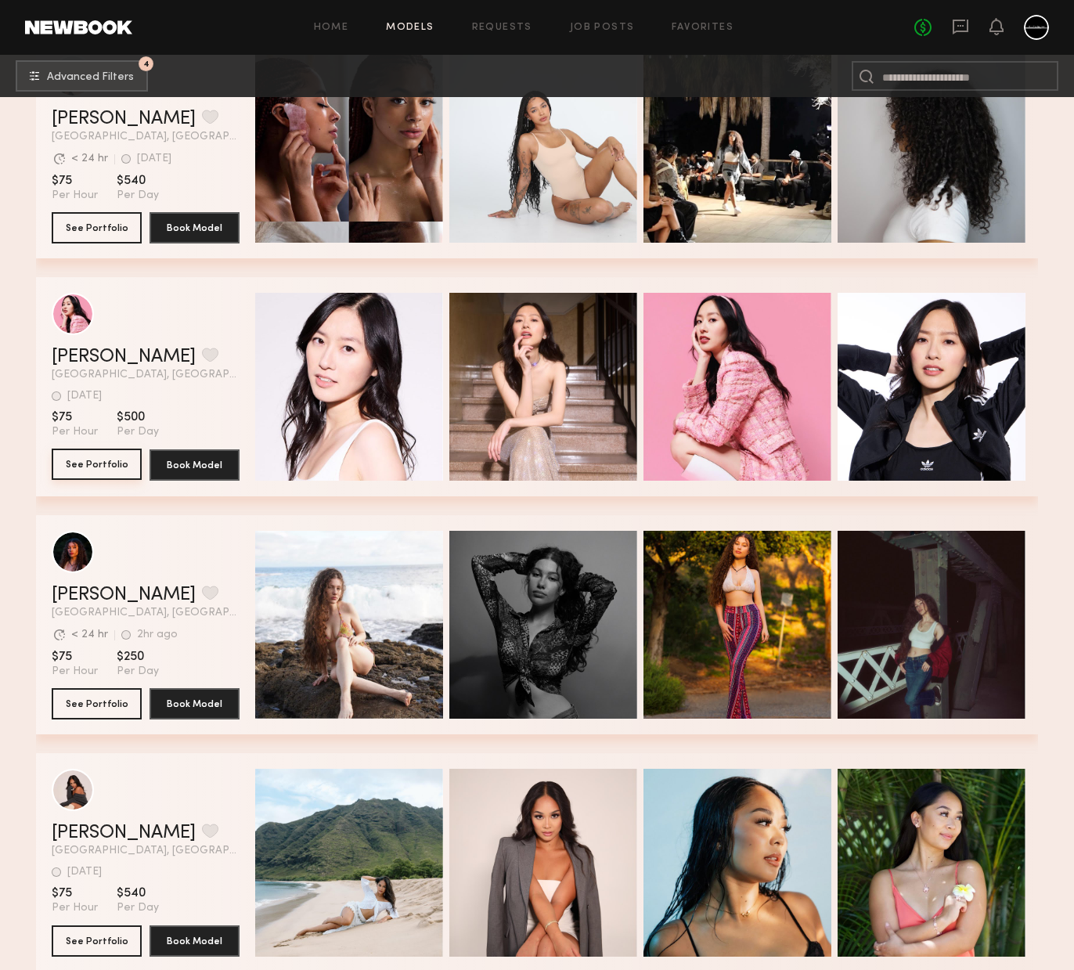
click at [96, 464] on button "See Portfolio" at bounding box center [97, 464] width 90 height 31
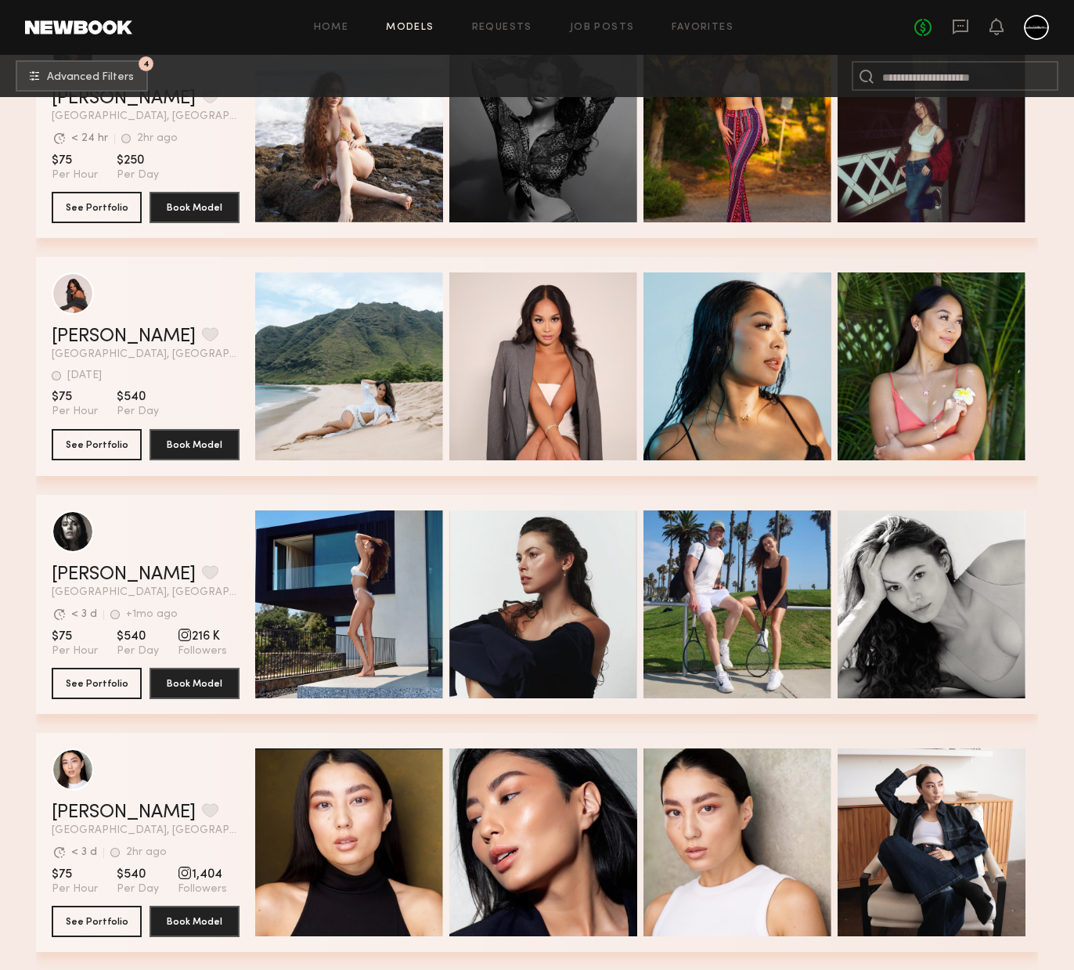
scroll to position [16965, 0]
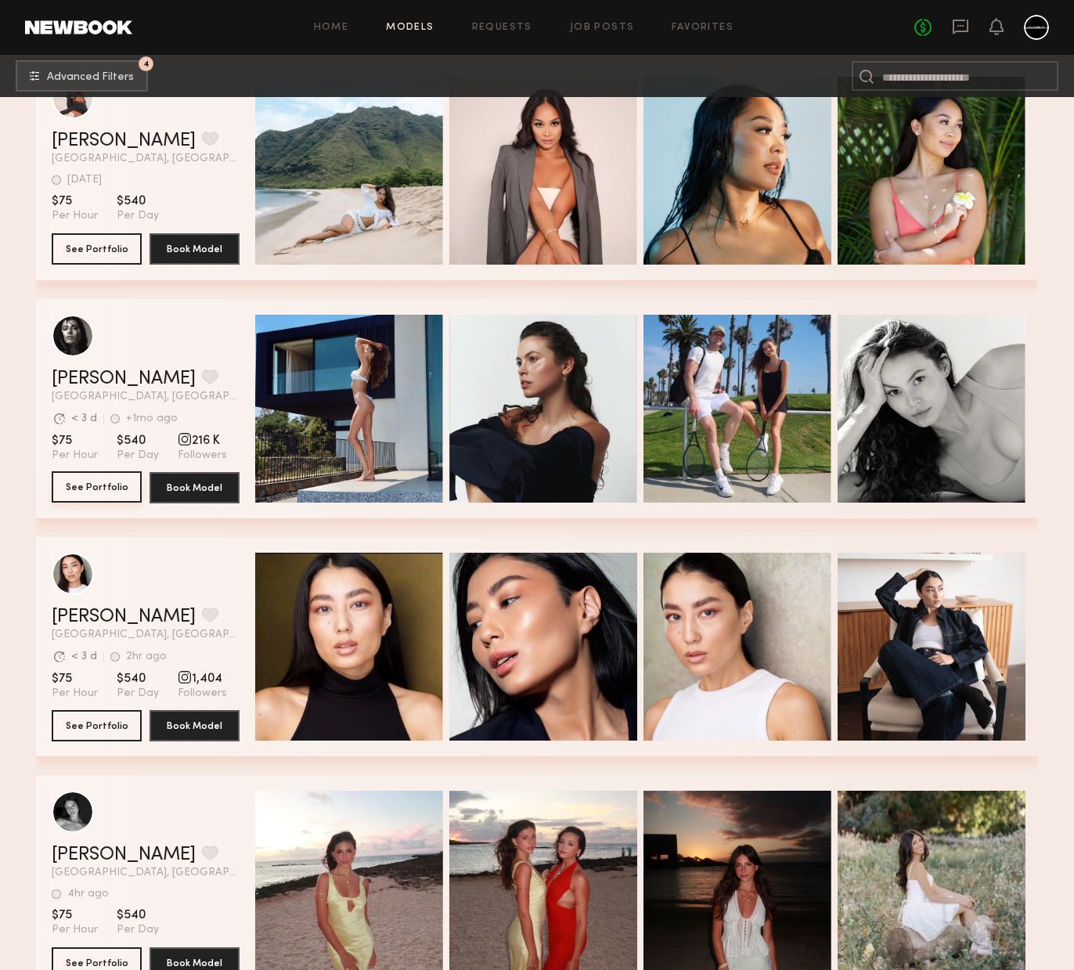
click at [109, 498] on button "See Portfolio" at bounding box center [97, 486] width 90 height 31
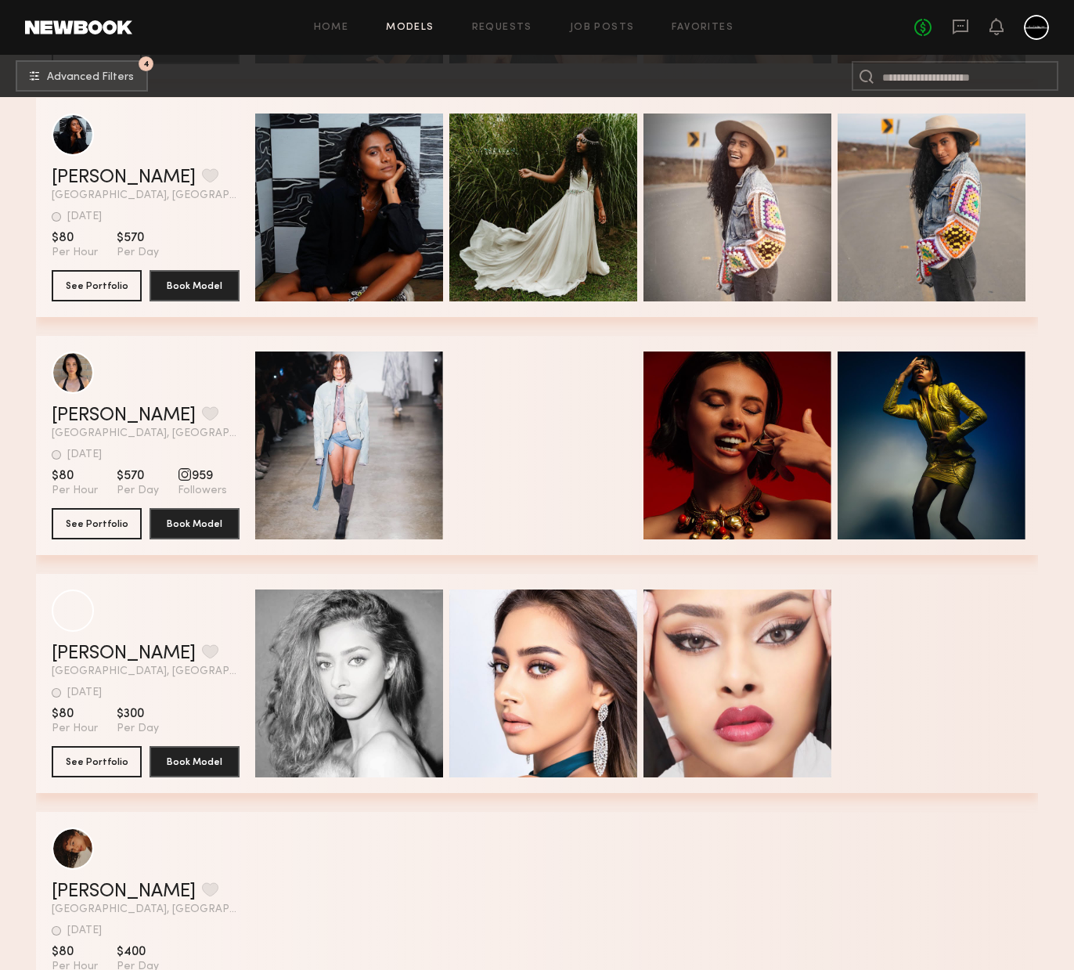
scroll to position [20562, 0]
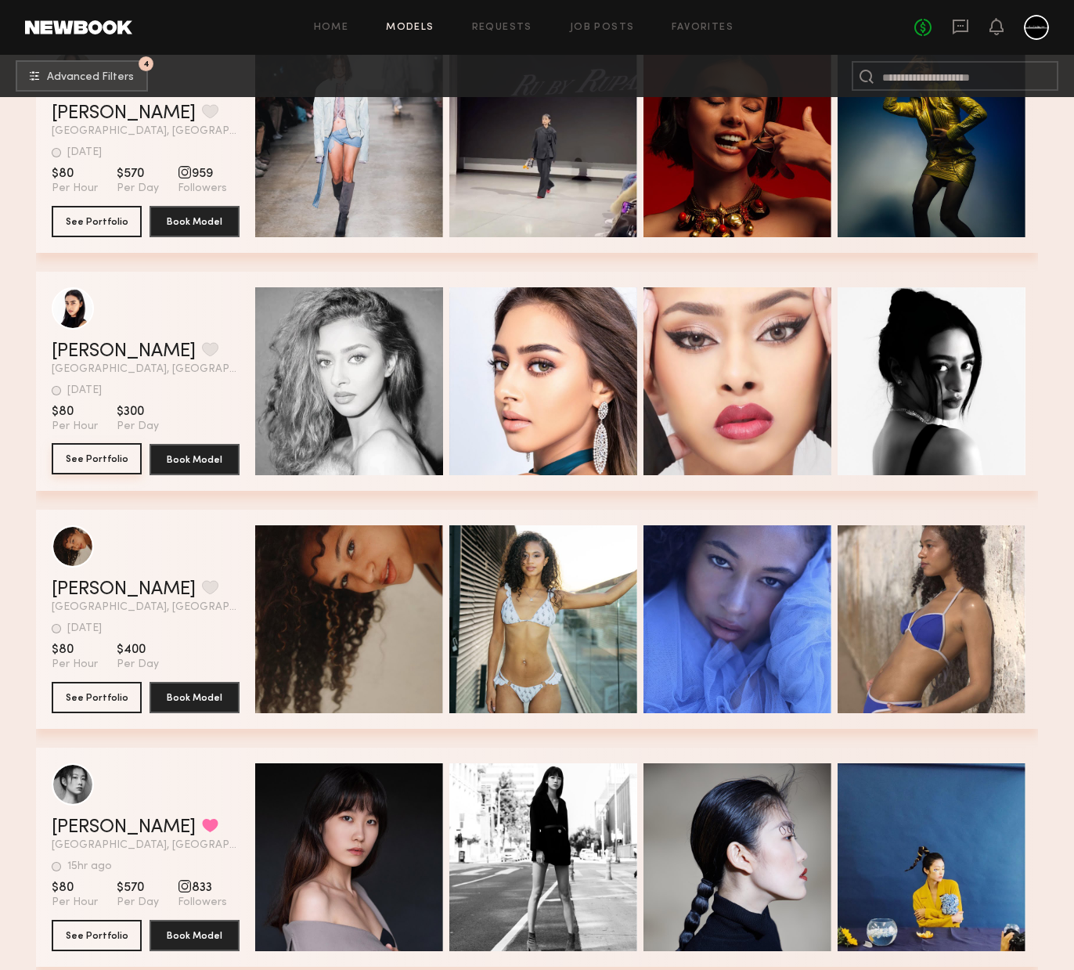
click at [103, 462] on button "See Portfolio" at bounding box center [97, 458] width 90 height 31
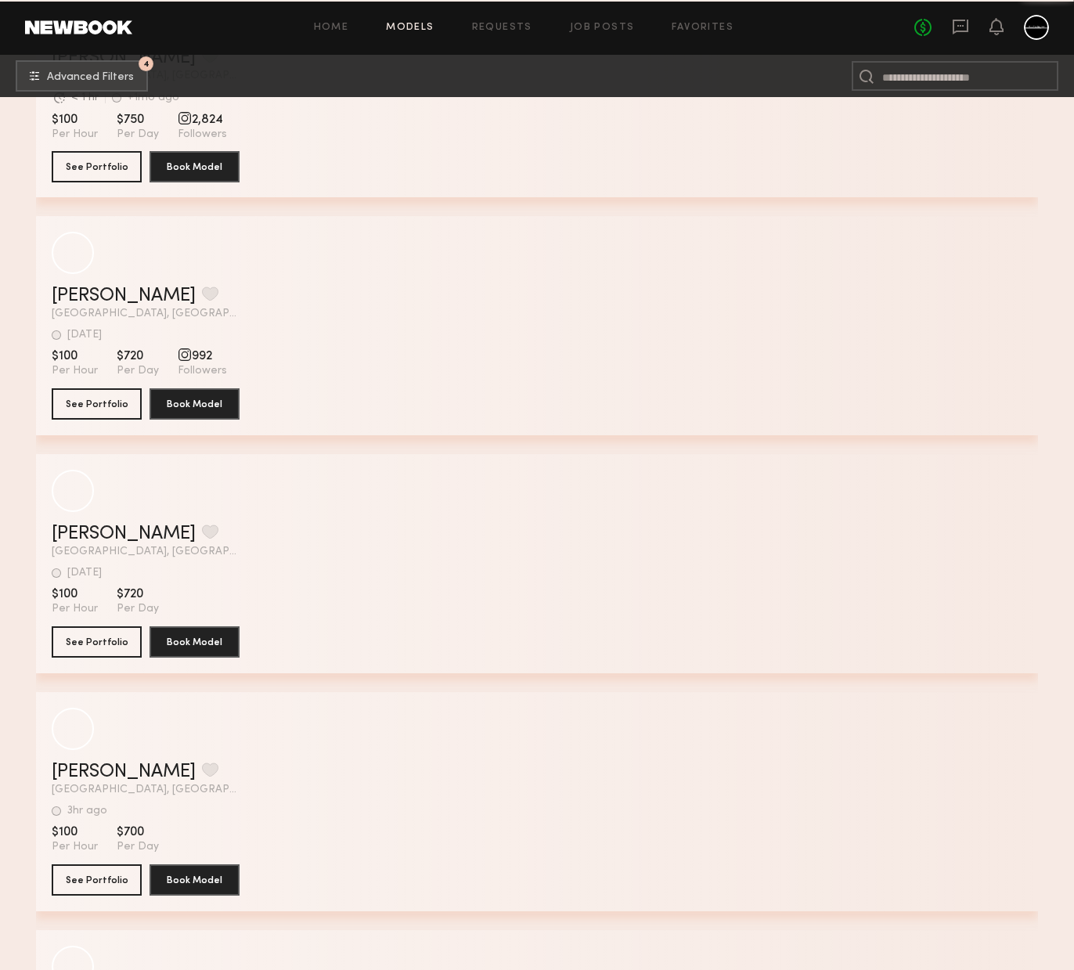
scroll to position [25409, 0]
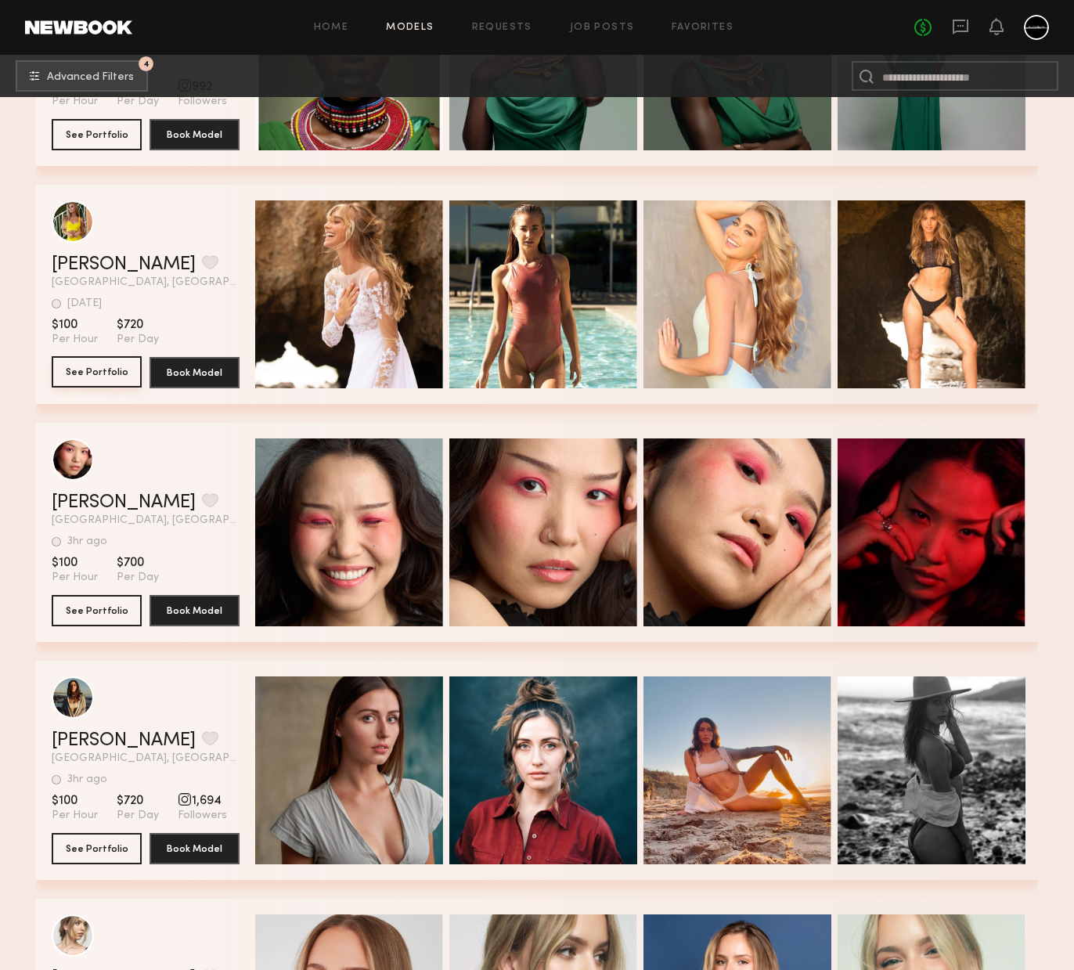
click at [110, 368] on button "See Portfolio" at bounding box center [97, 371] width 90 height 31
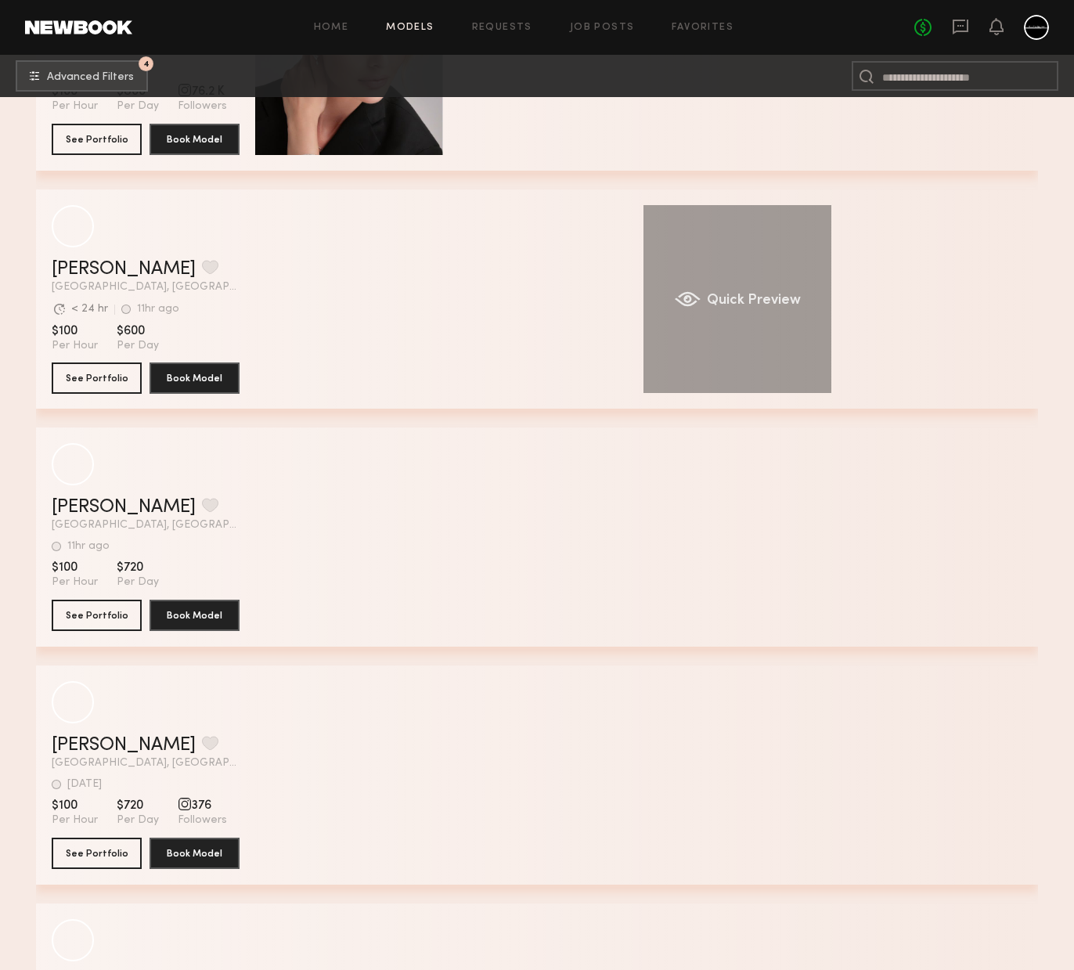
scroll to position [31397, 0]
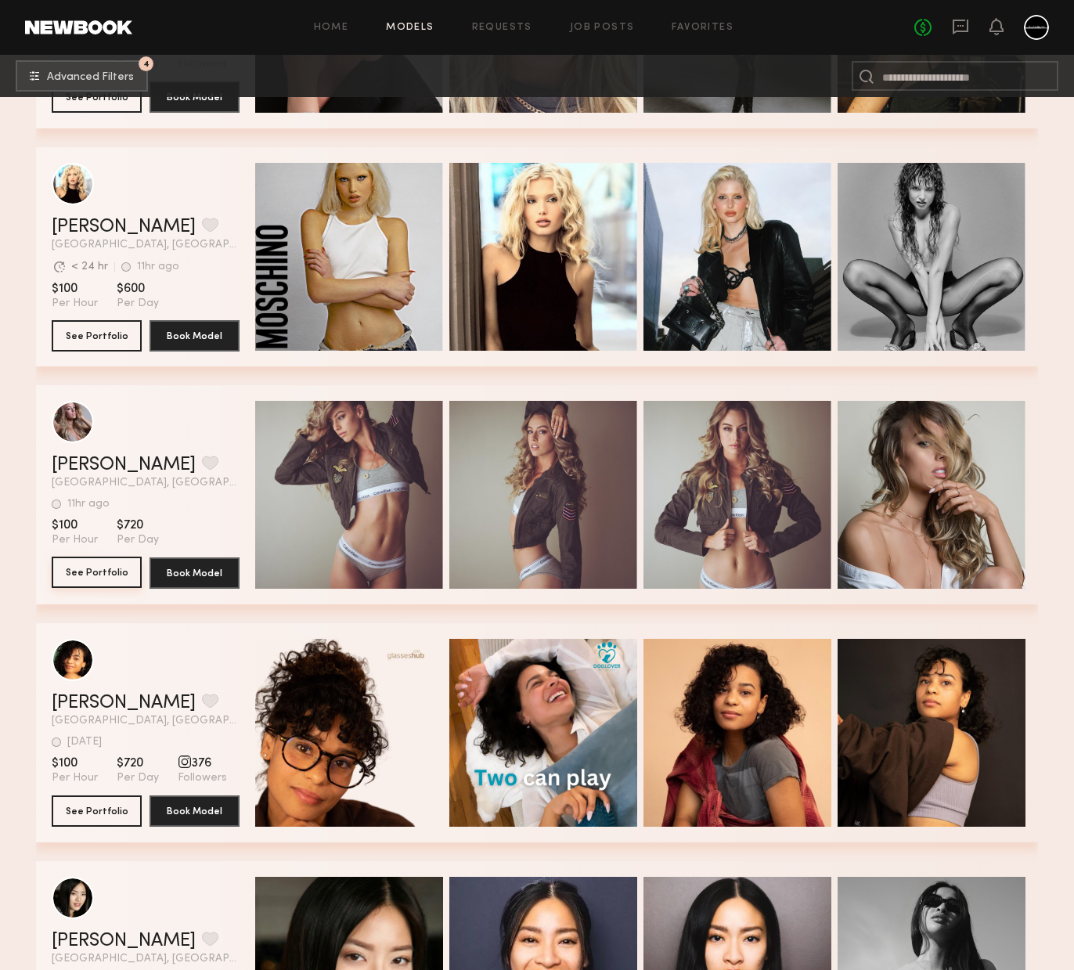
click at [104, 574] on button "See Portfolio" at bounding box center [97, 572] width 90 height 31
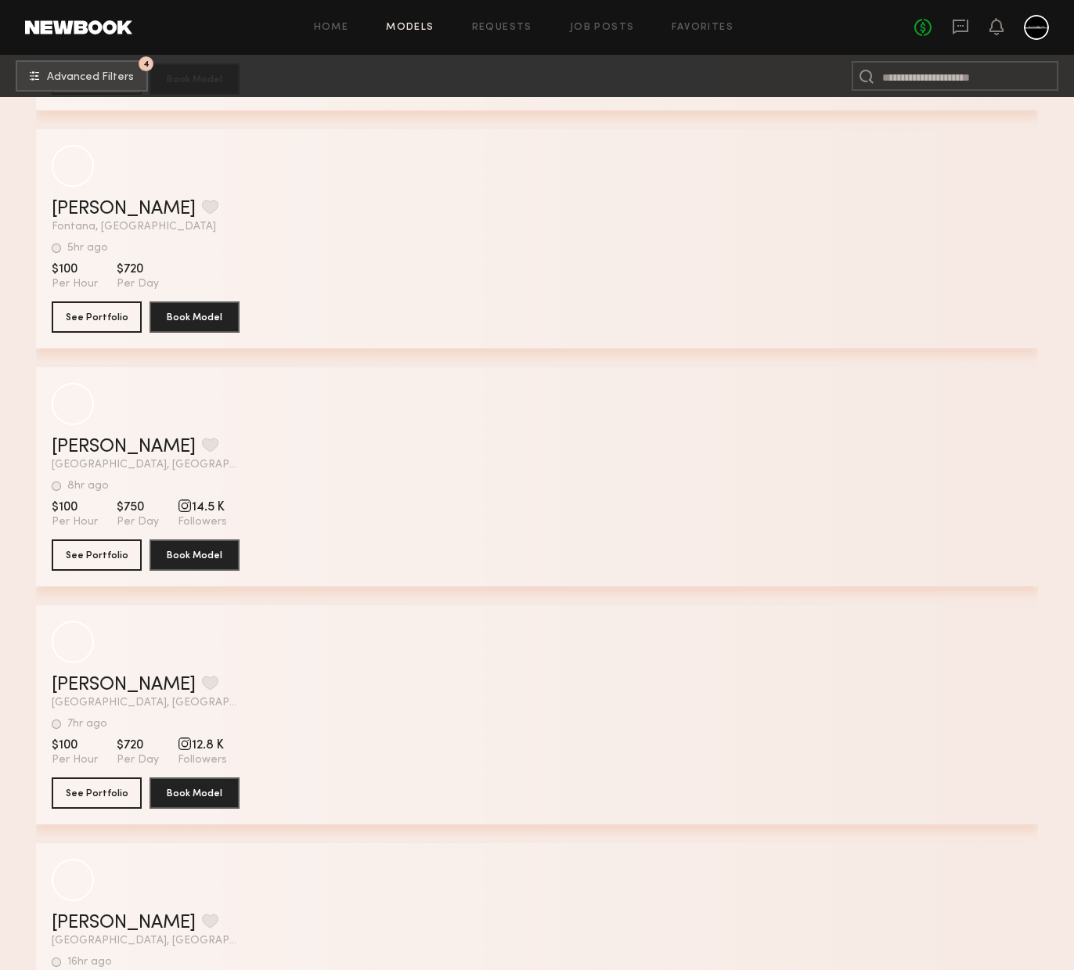
scroll to position [45914, 0]
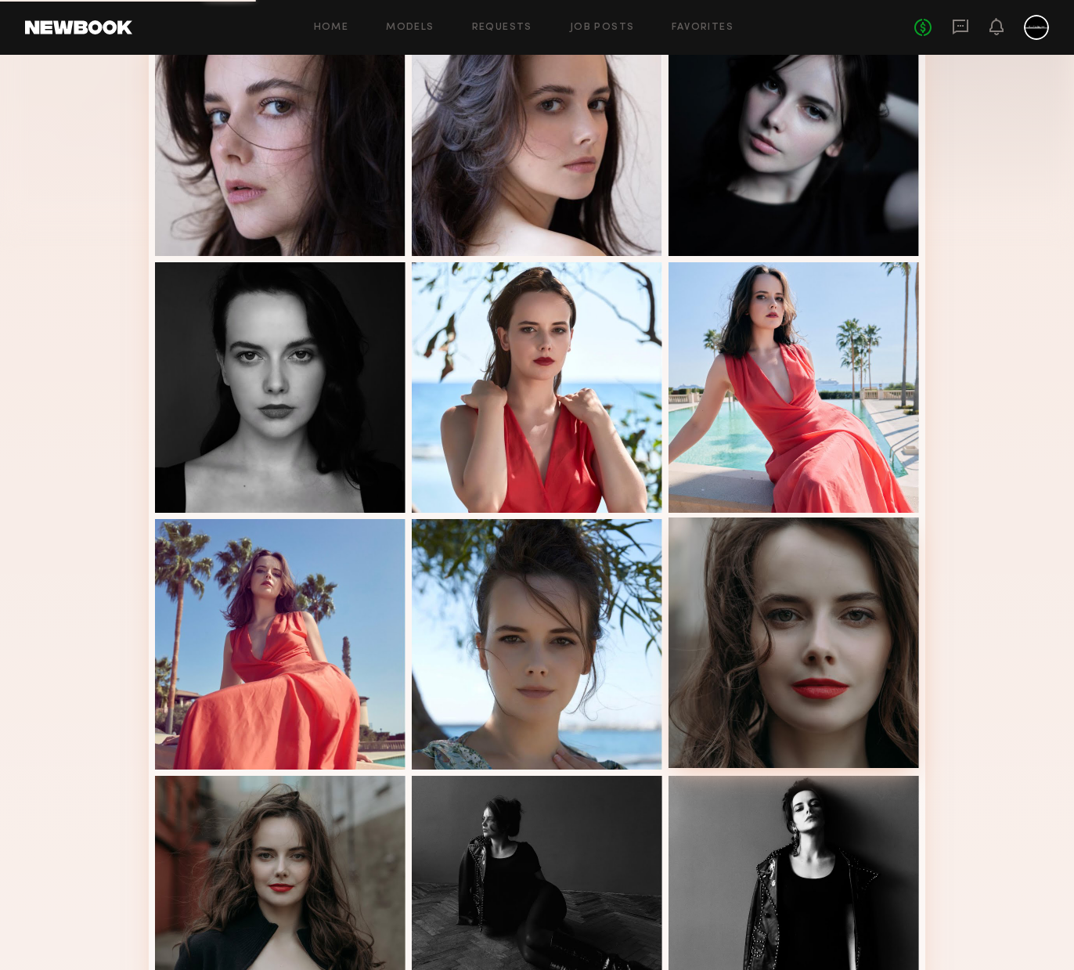
scroll to position [622, 0]
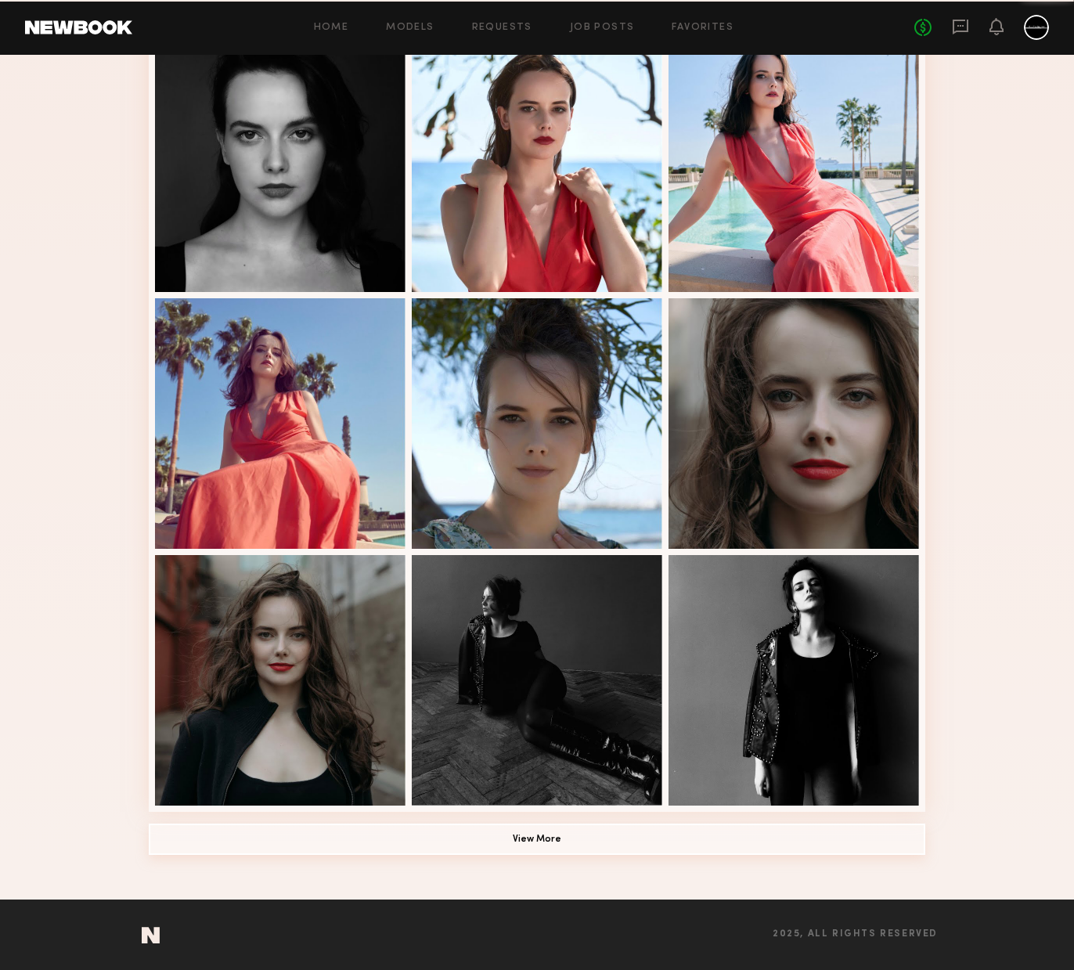
click at [536, 833] on button "View More" at bounding box center [537, 839] width 777 height 31
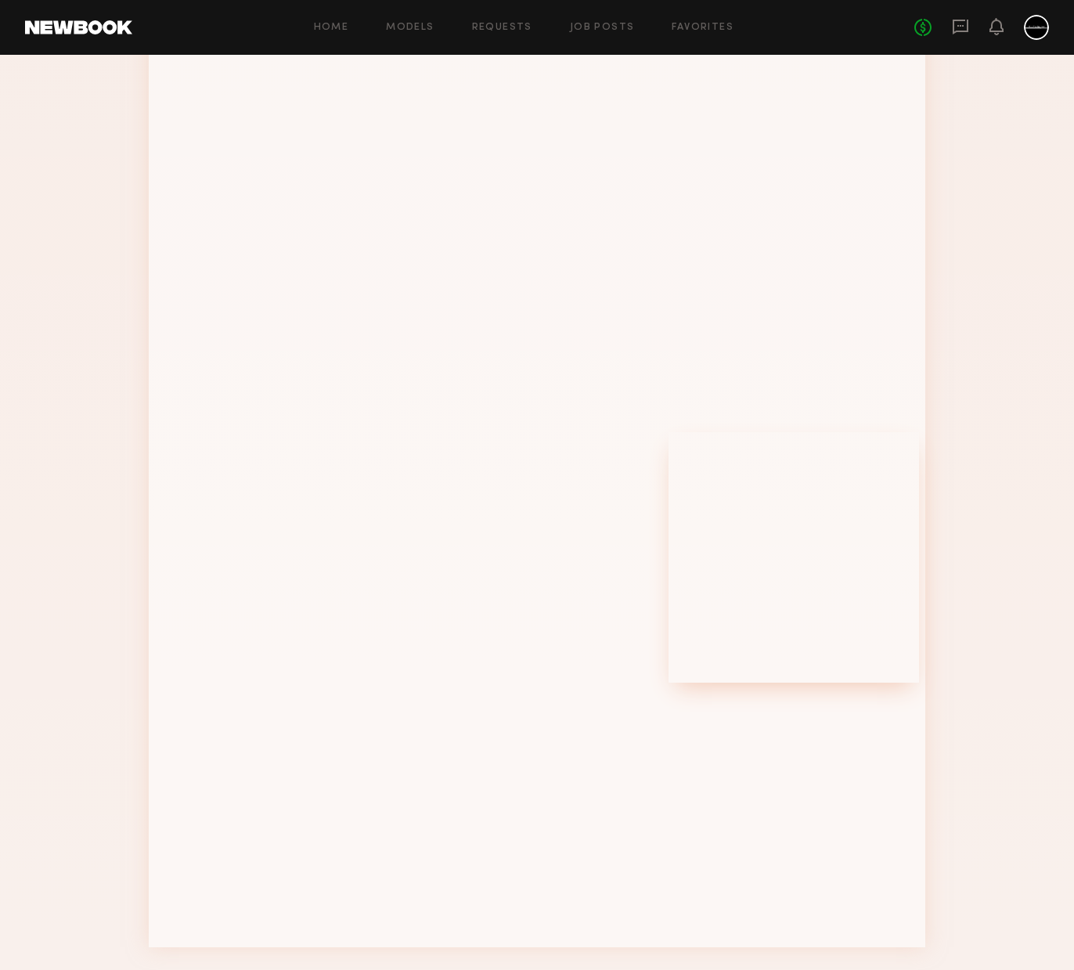
scroll to position [1606, 0]
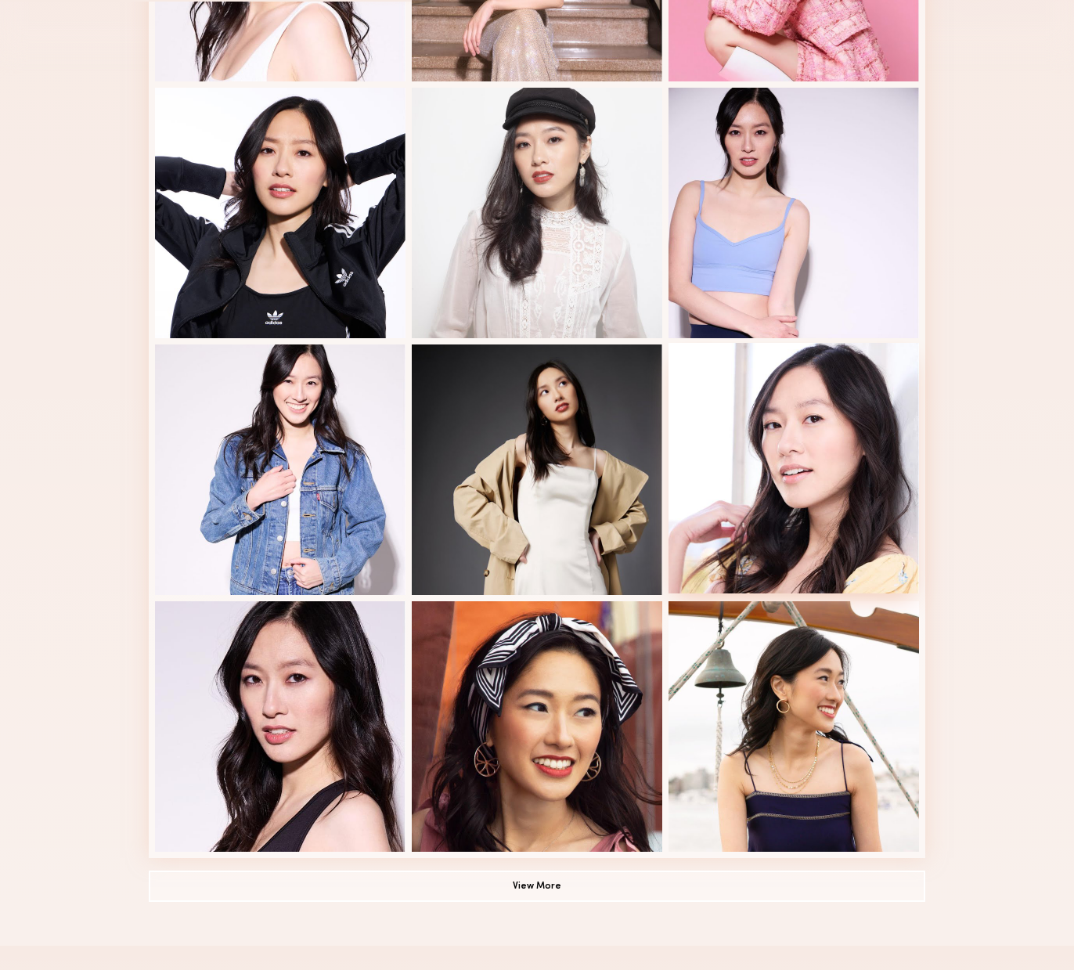
scroll to position [813, 0]
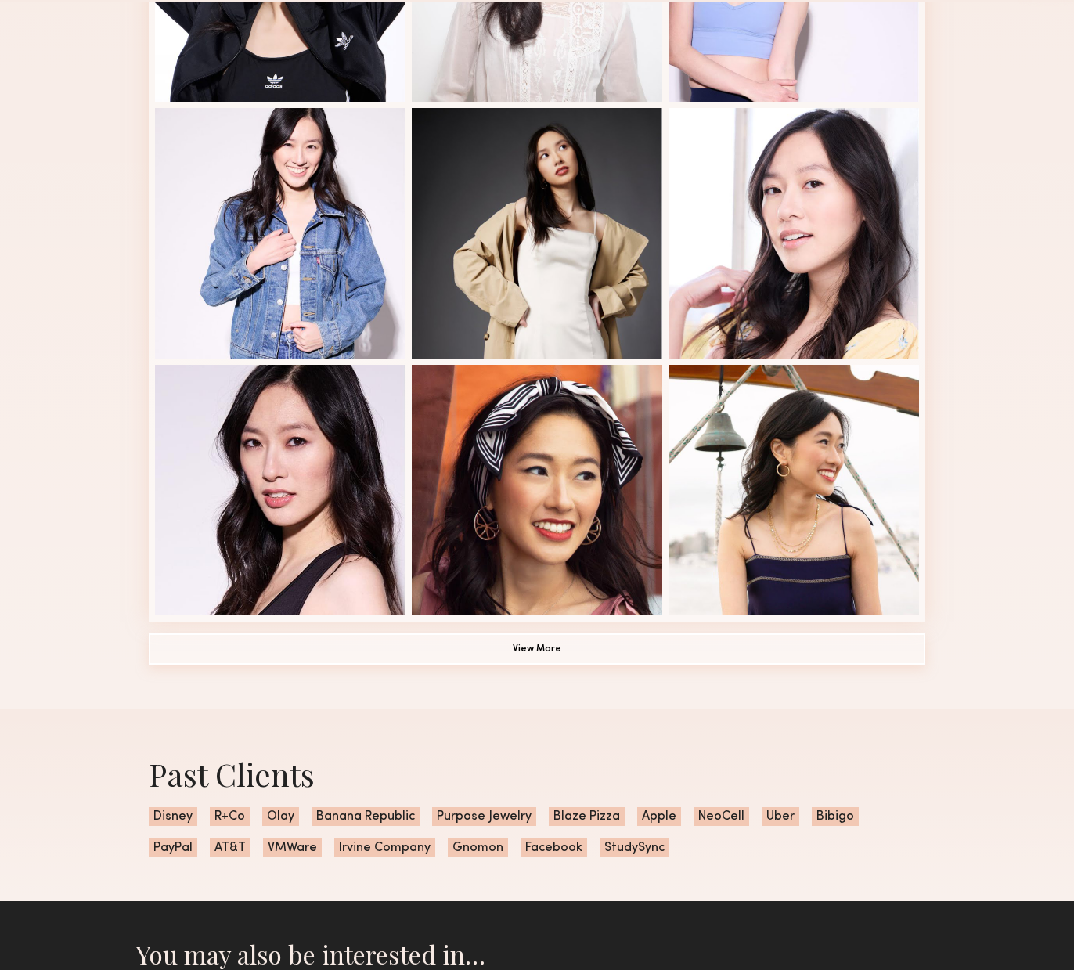
click at [558, 655] on button "View More" at bounding box center [537, 648] width 777 height 31
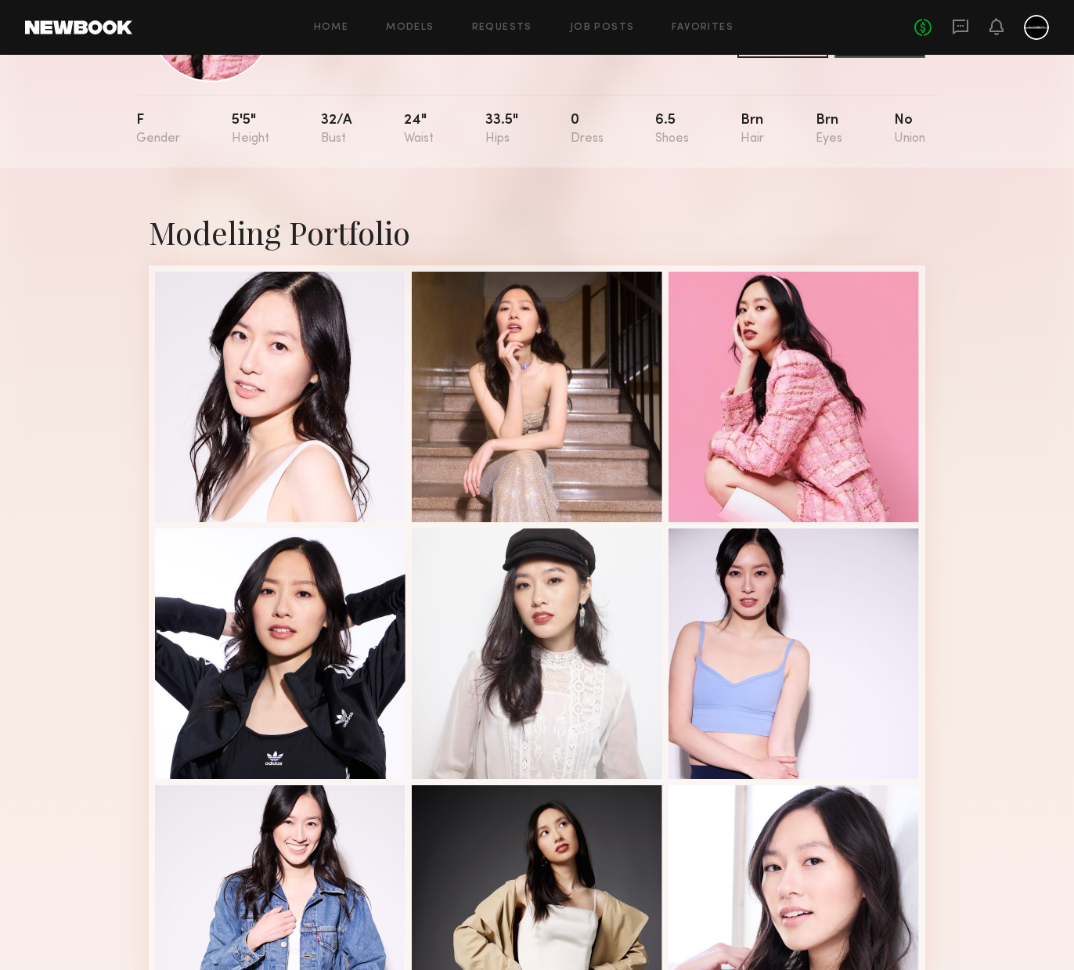
scroll to position [0, 0]
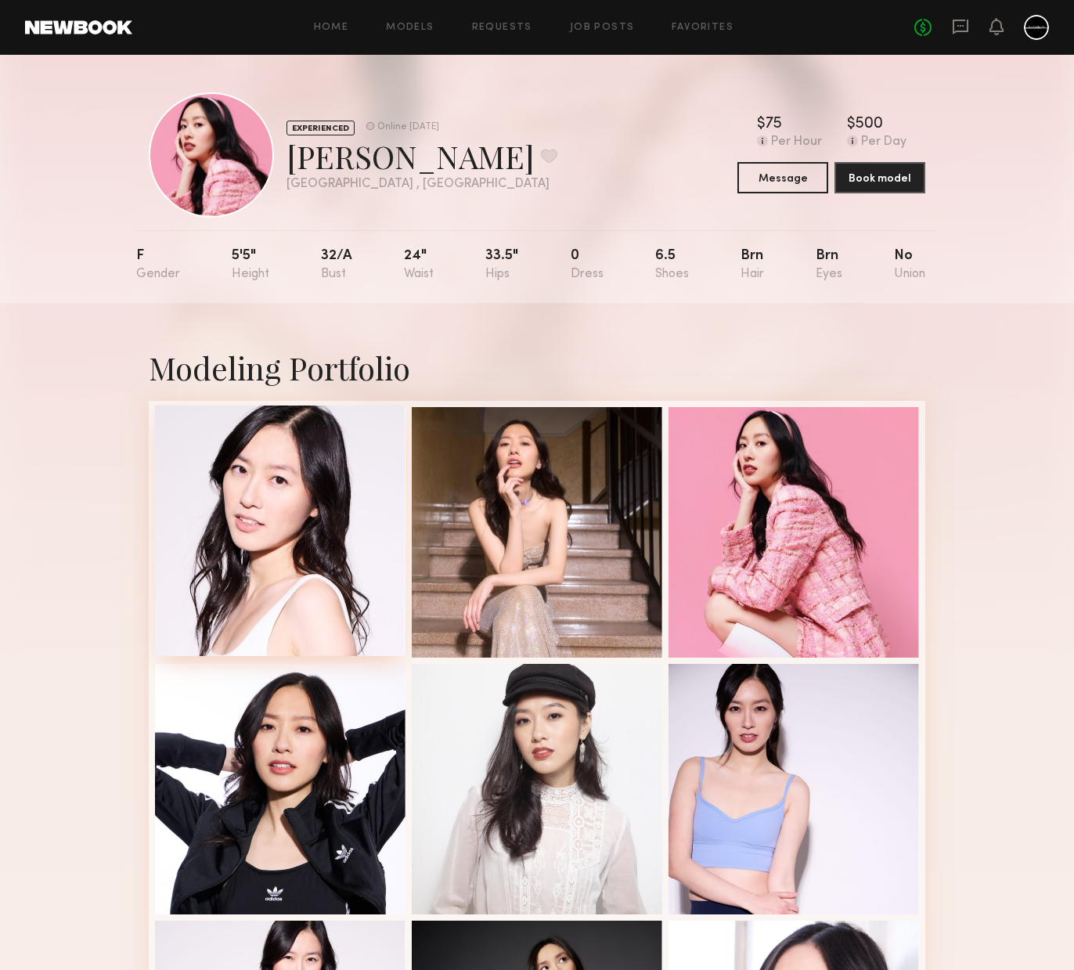
click at [301, 518] on div at bounding box center [280, 531] width 251 height 251
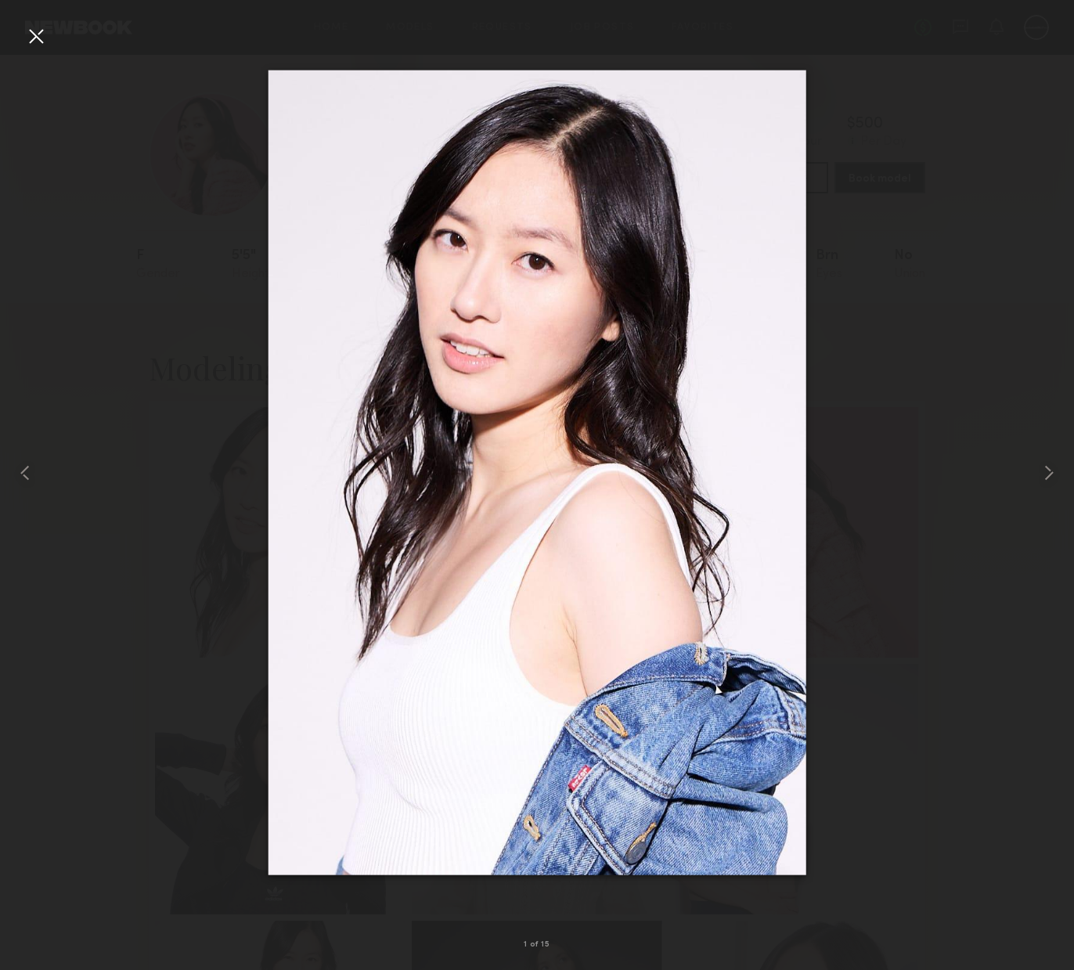
click at [37, 35] on div at bounding box center [35, 35] width 25 height 25
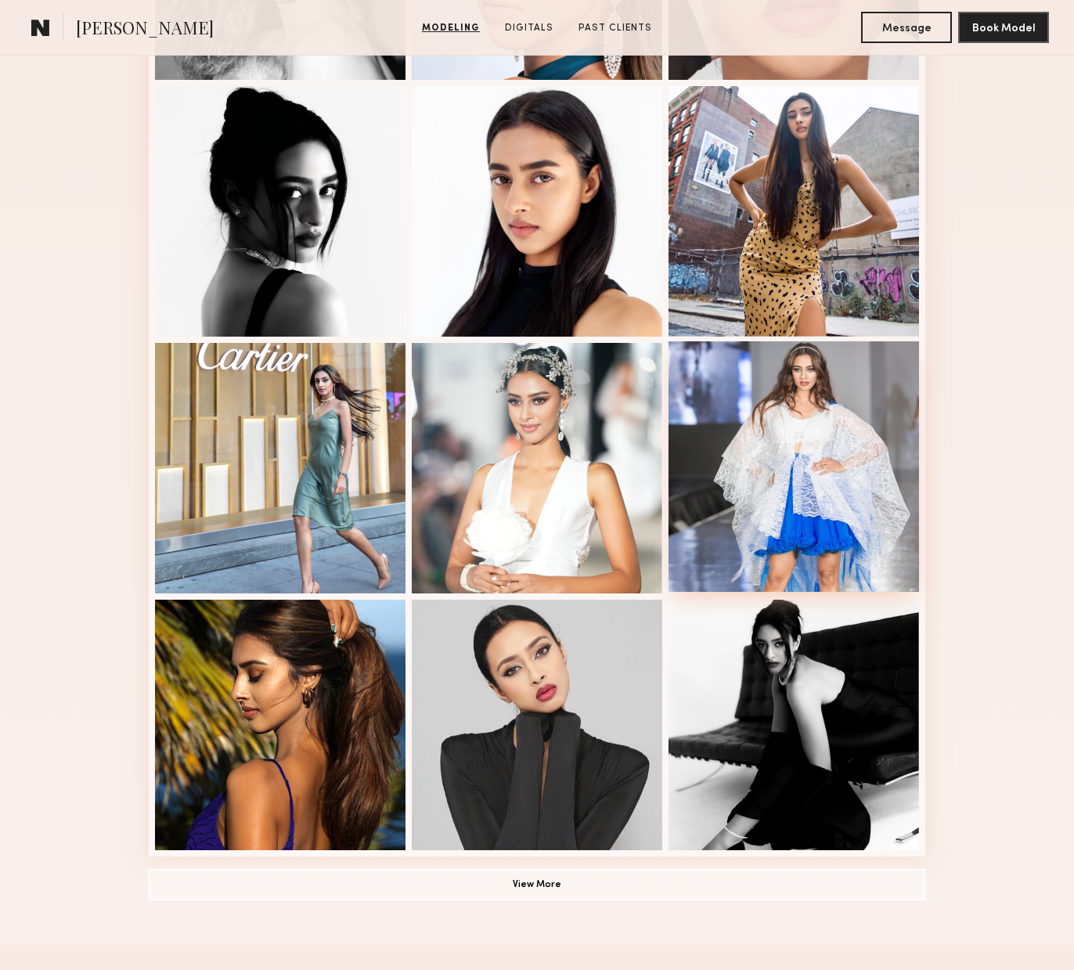
scroll to position [948, 0]
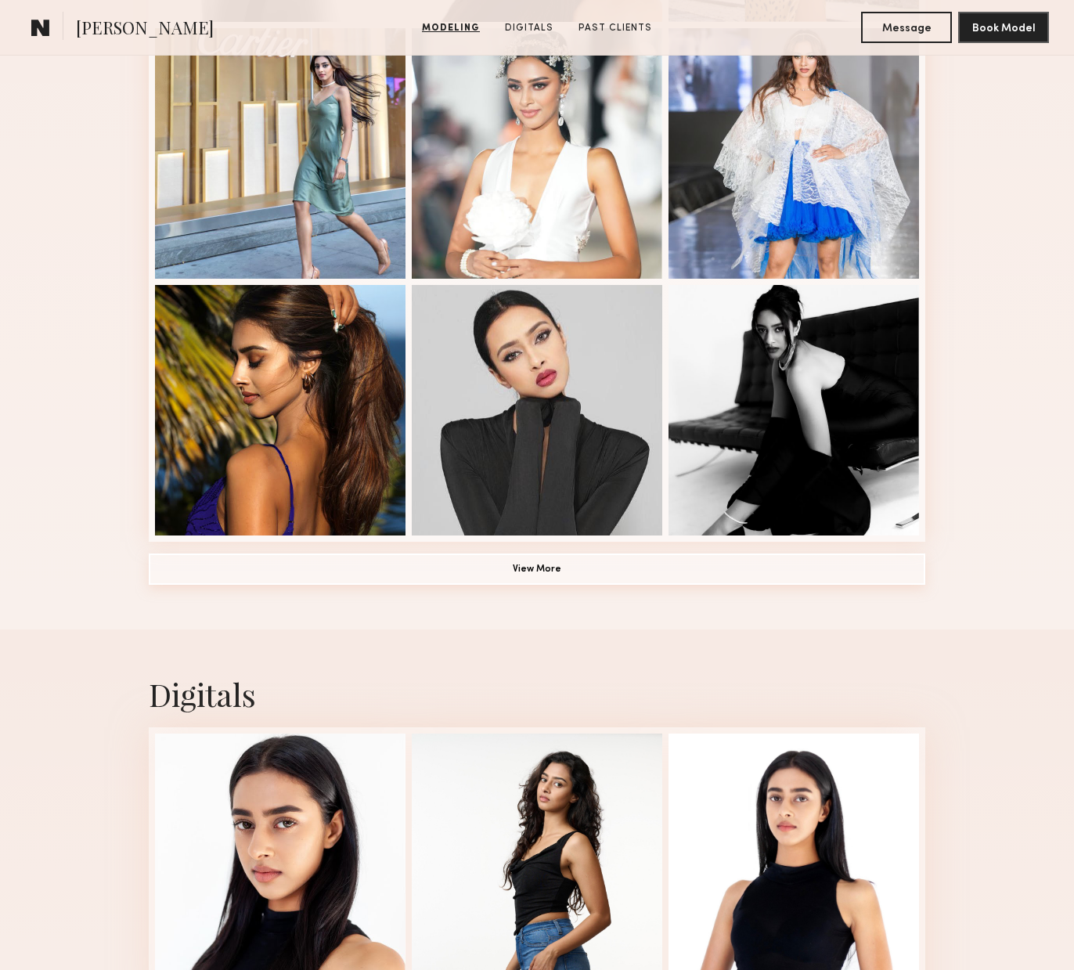
click at [545, 579] on button "View More" at bounding box center [537, 569] width 777 height 31
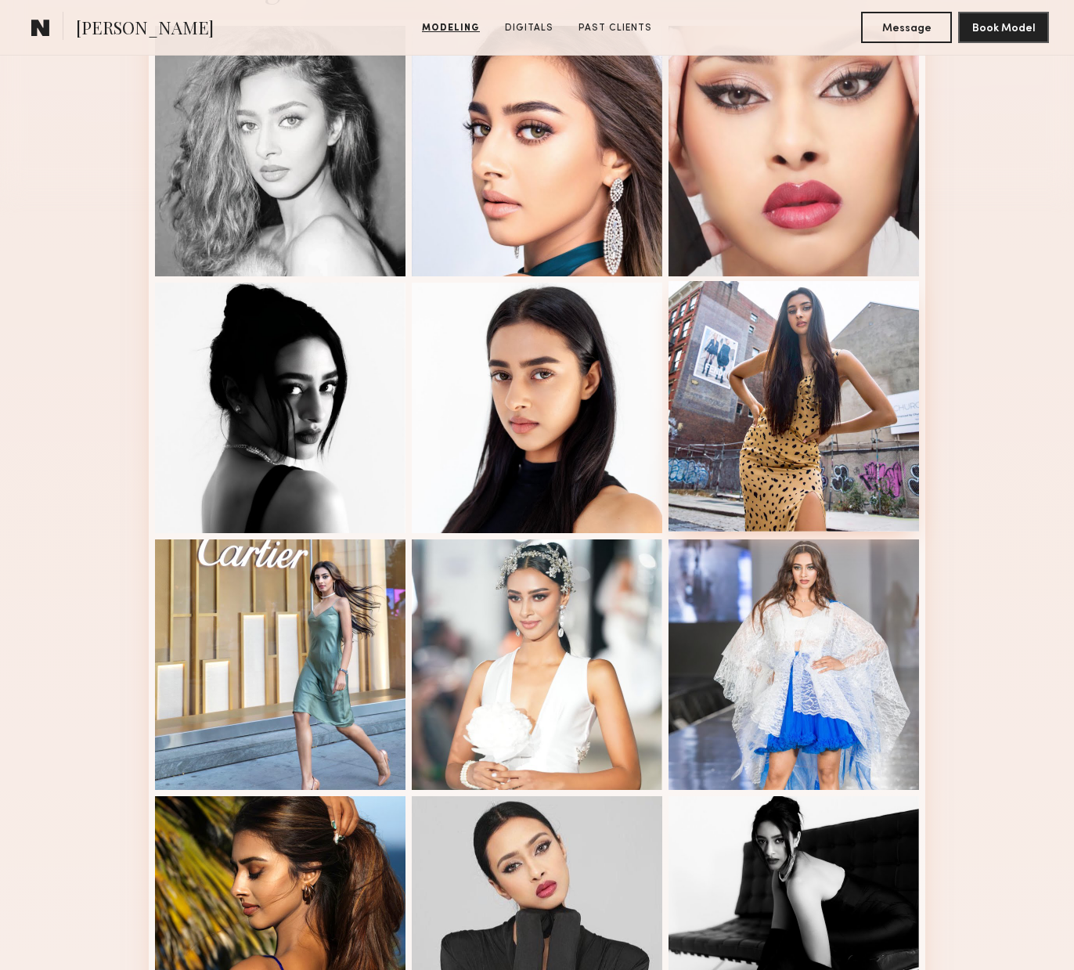
scroll to position [0, 0]
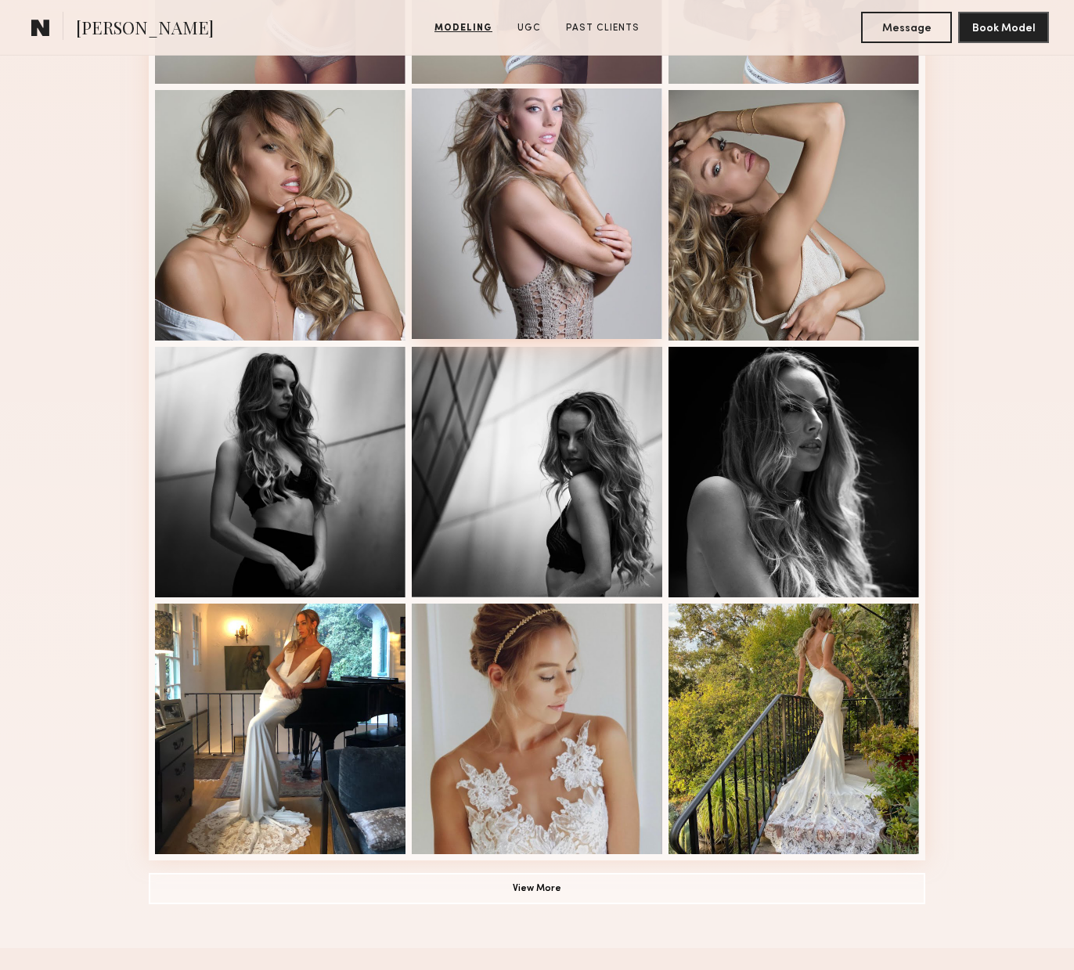
scroll to position [932, 0]
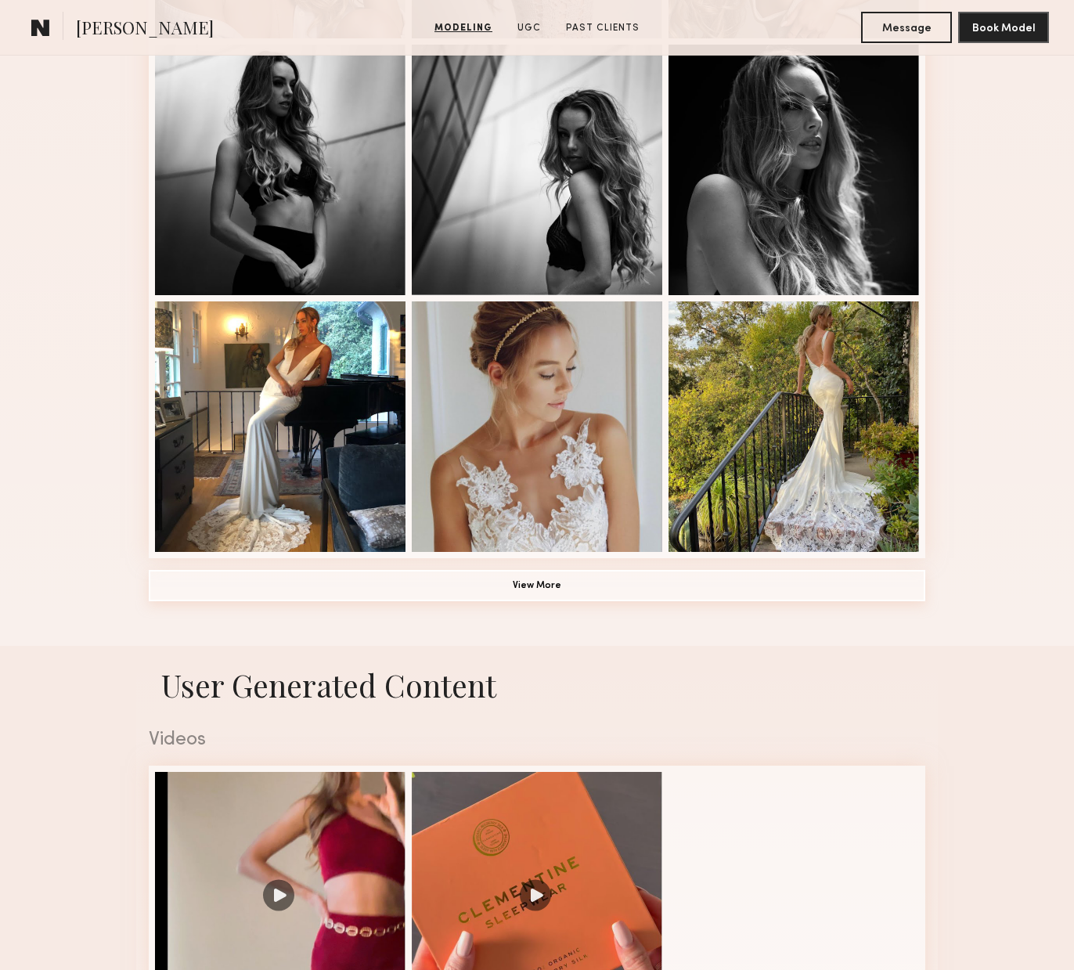
click at [549, 595] on button "View More" at bounding box center [537, 585] width 777 height 31
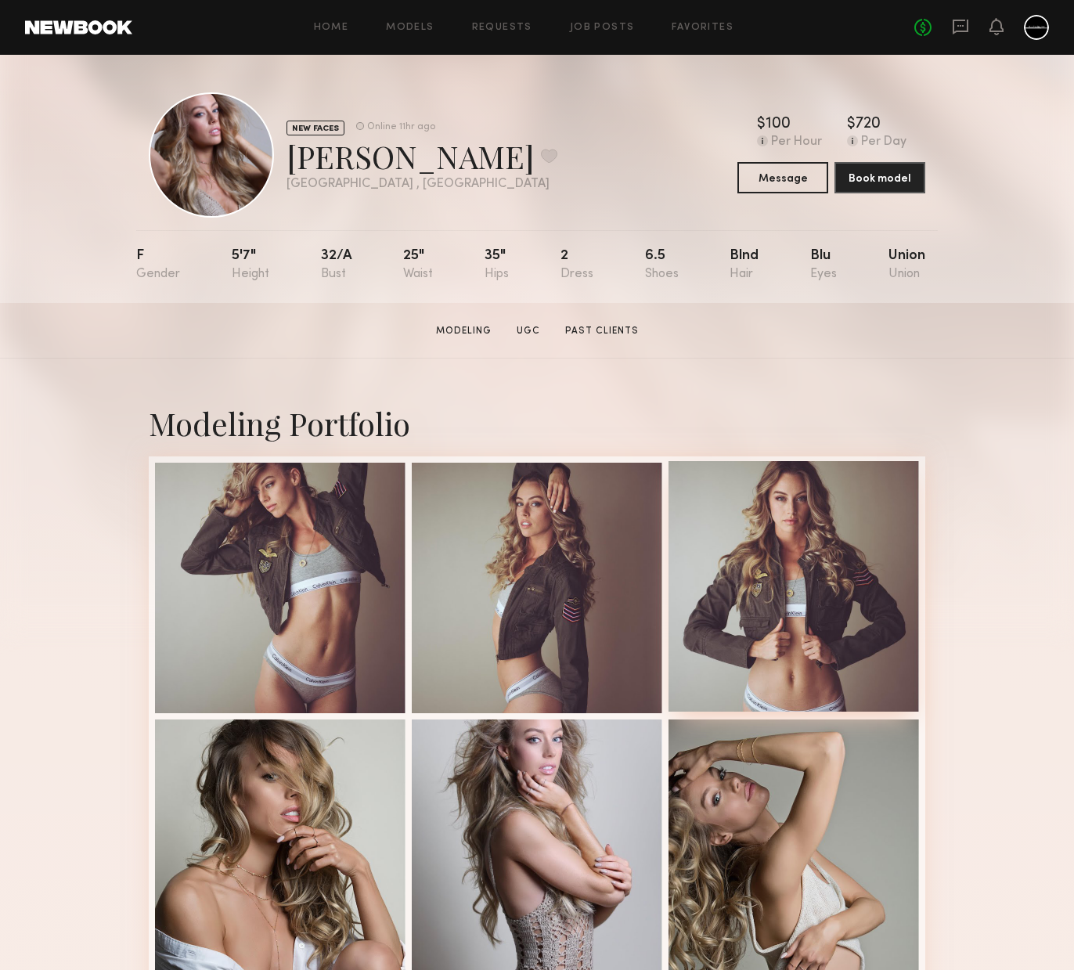
scroll to position [100, 0]
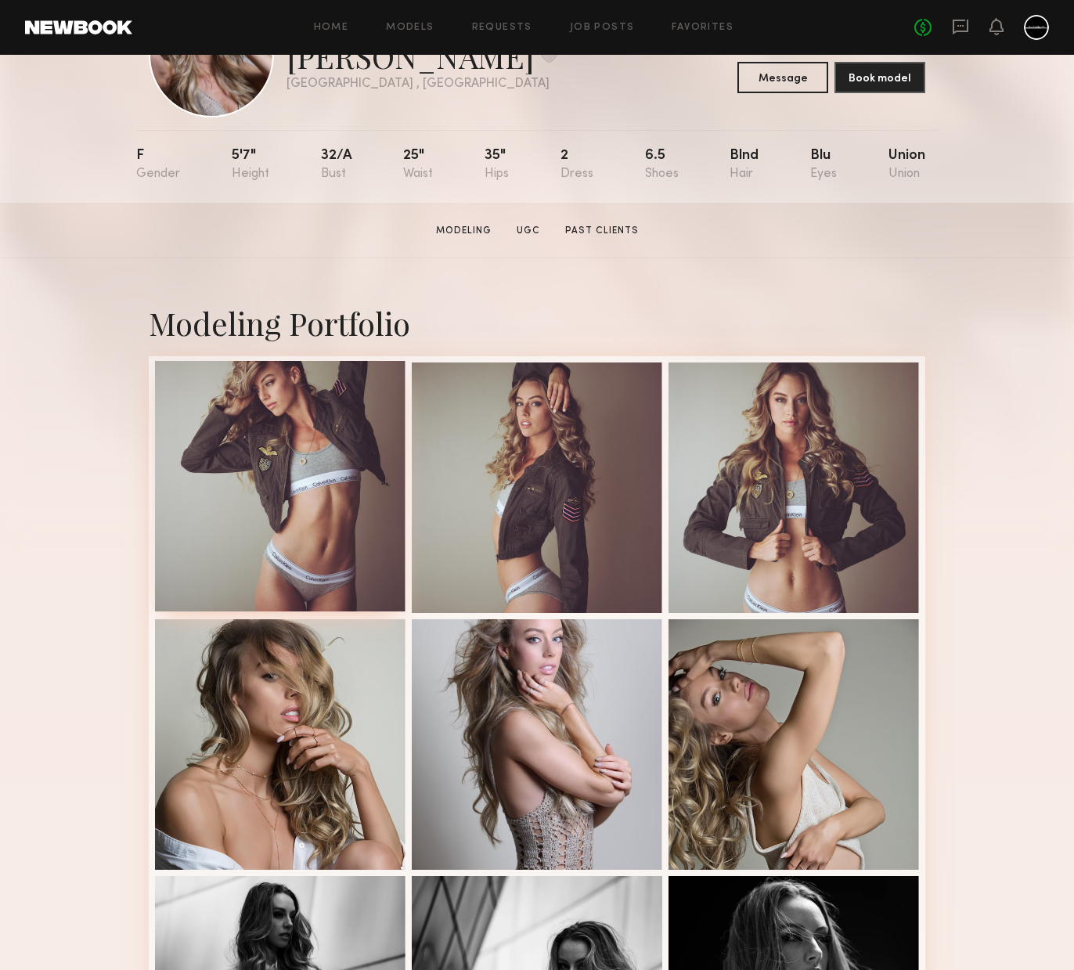
click at [340, 470] on div at bounding box center [280, 486] width 251 height 251
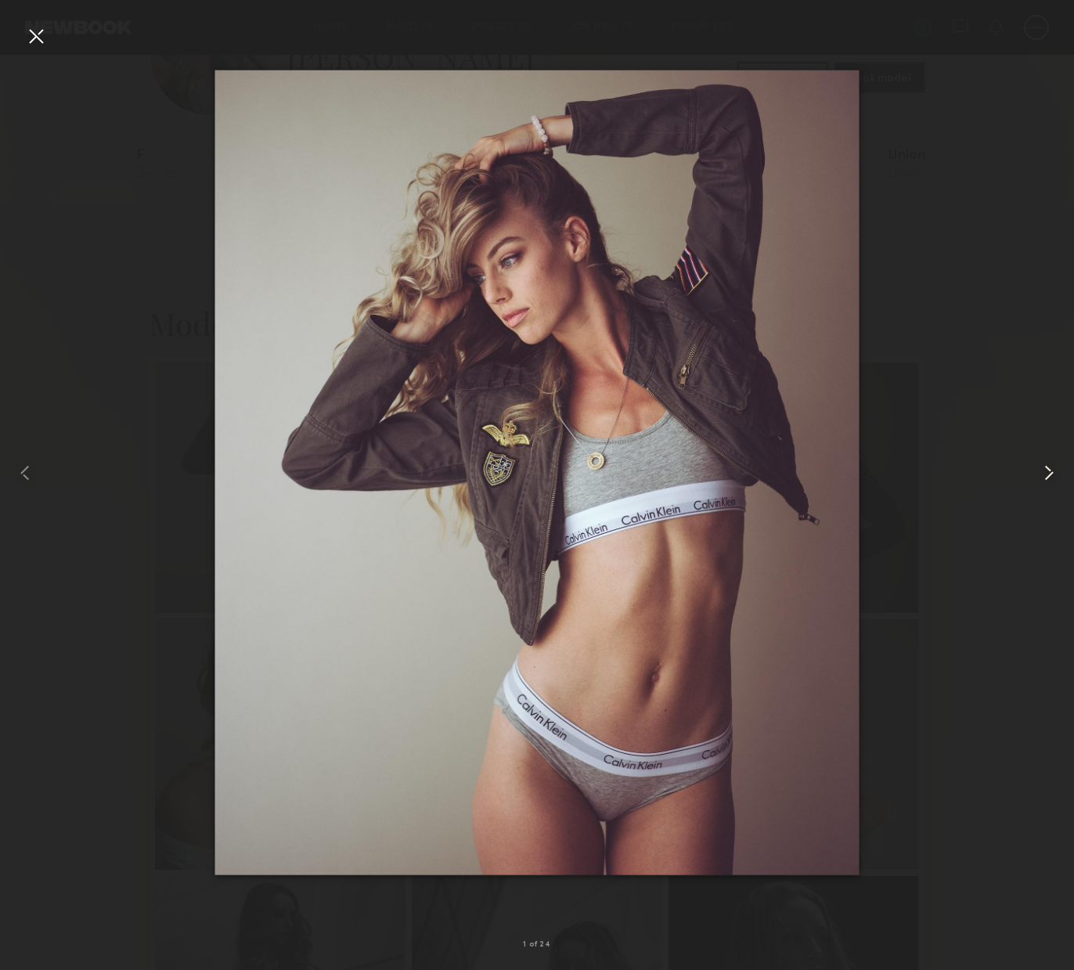
click at [1044, 471] on common-icon at bounding box center [1049, 472] width 25 height 25
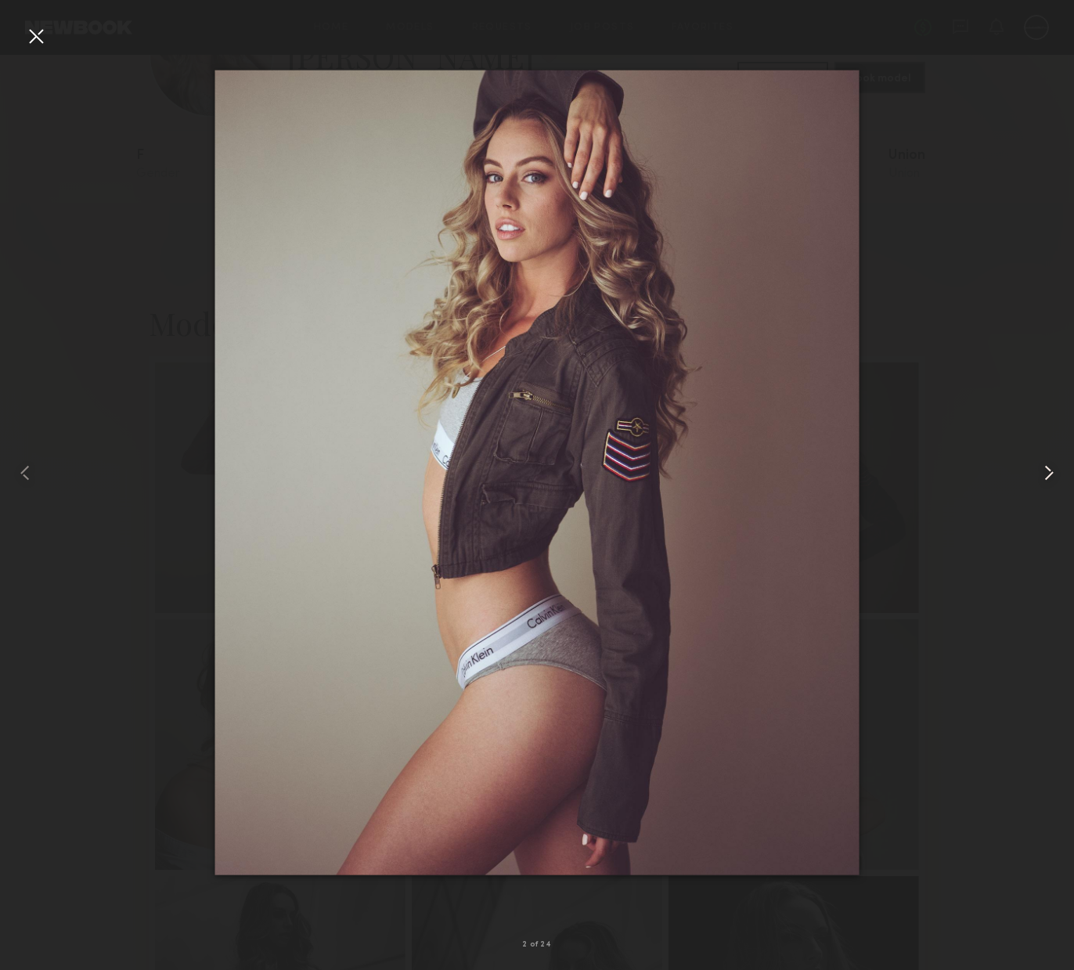
click at [1044, 471] on common-icon at bounding box center [1049, 472] width 25 height 25
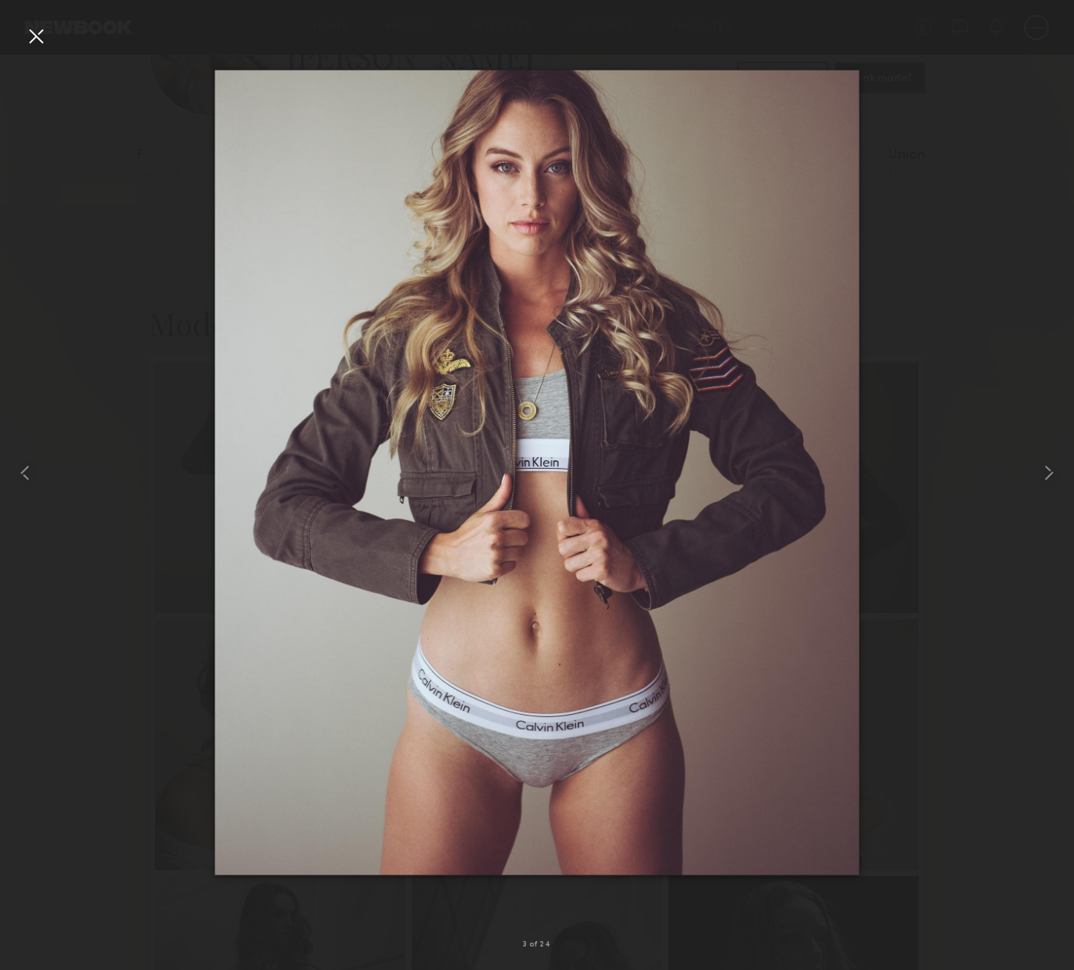
click at [44, 41] on div at bounding box center [35, 35] width 25 height 25
